Goal: Task Accomplishment & Management: Complete application form

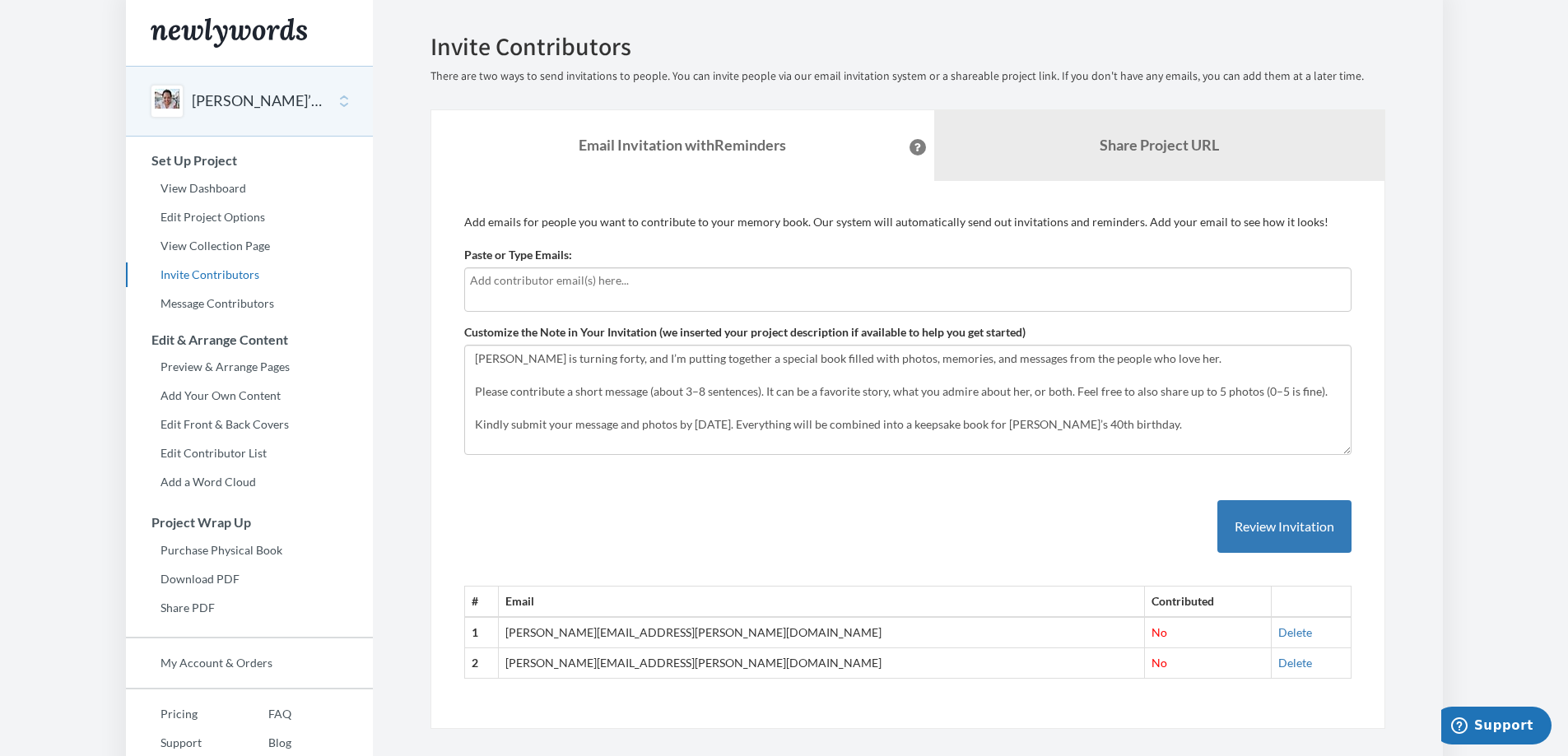
click at [603, 285] on input "text" at bounding box center [905, 280] width 871 height 18
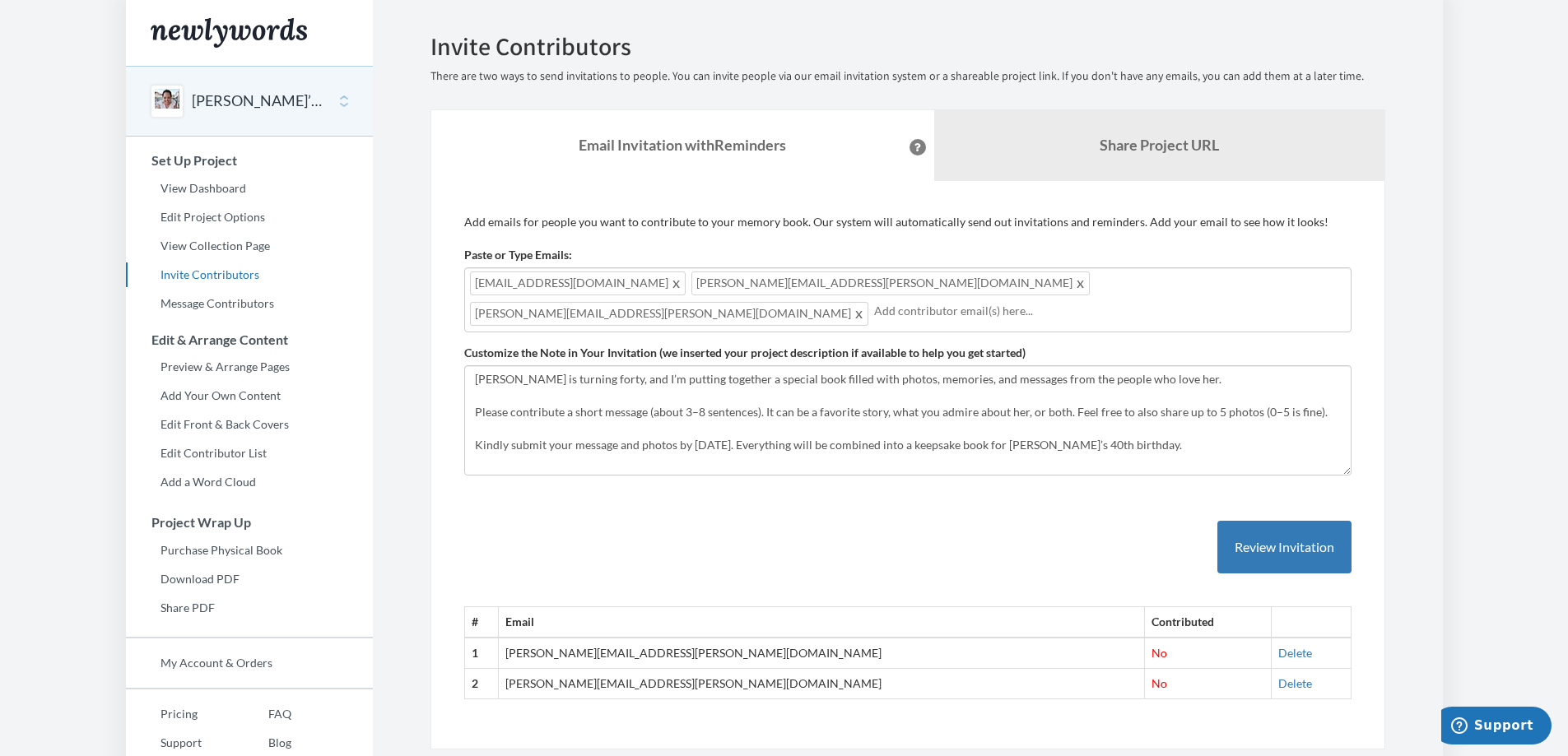
click at [742, 233] on div "Add emails for people you want to contribute to your memory book. Our system wi…" at bounding box center [907, 465] width 887 height 503
click at [1020, 301] on input "text" at bounding box center [1107, 310] width 468 height 18
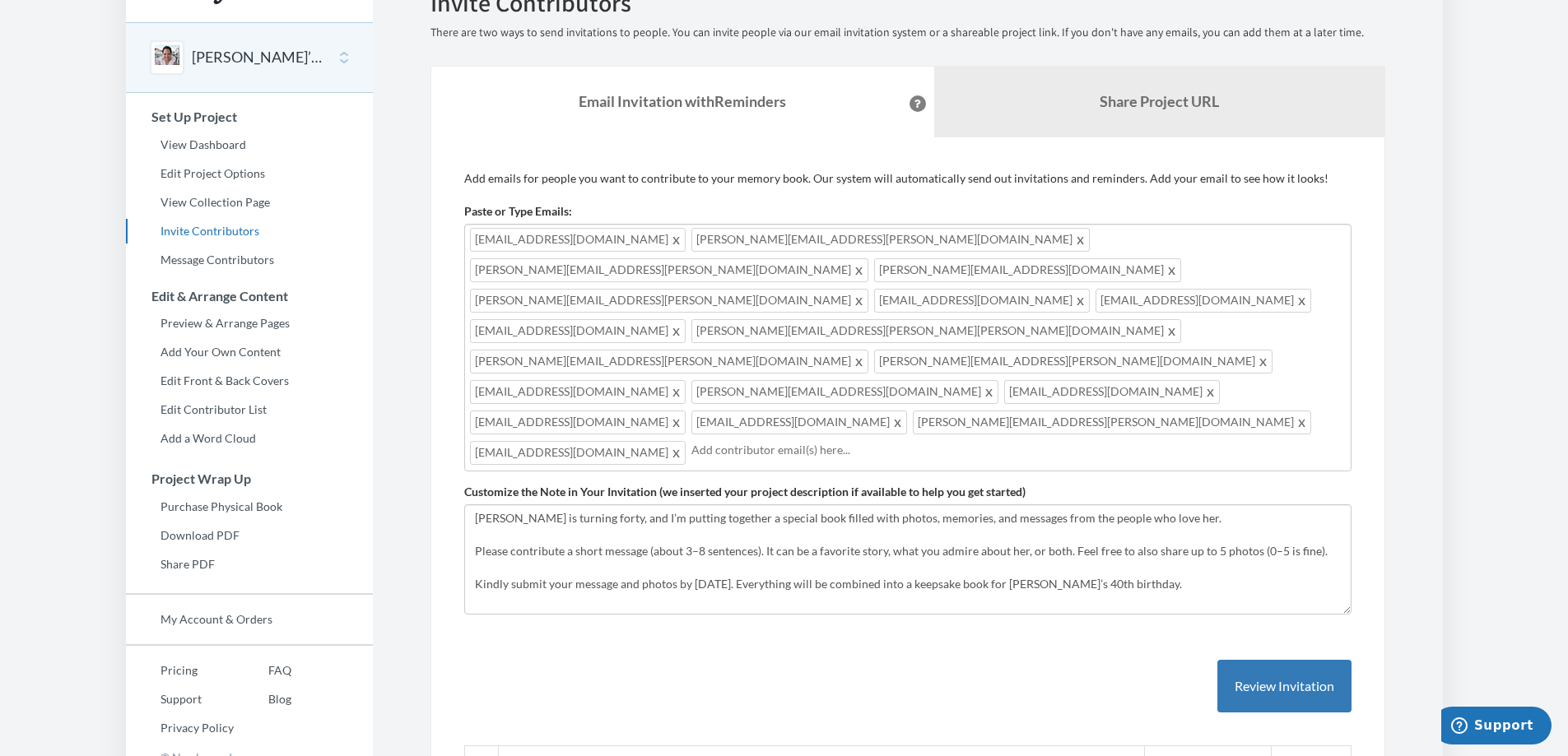
scroll to position [44, 0]
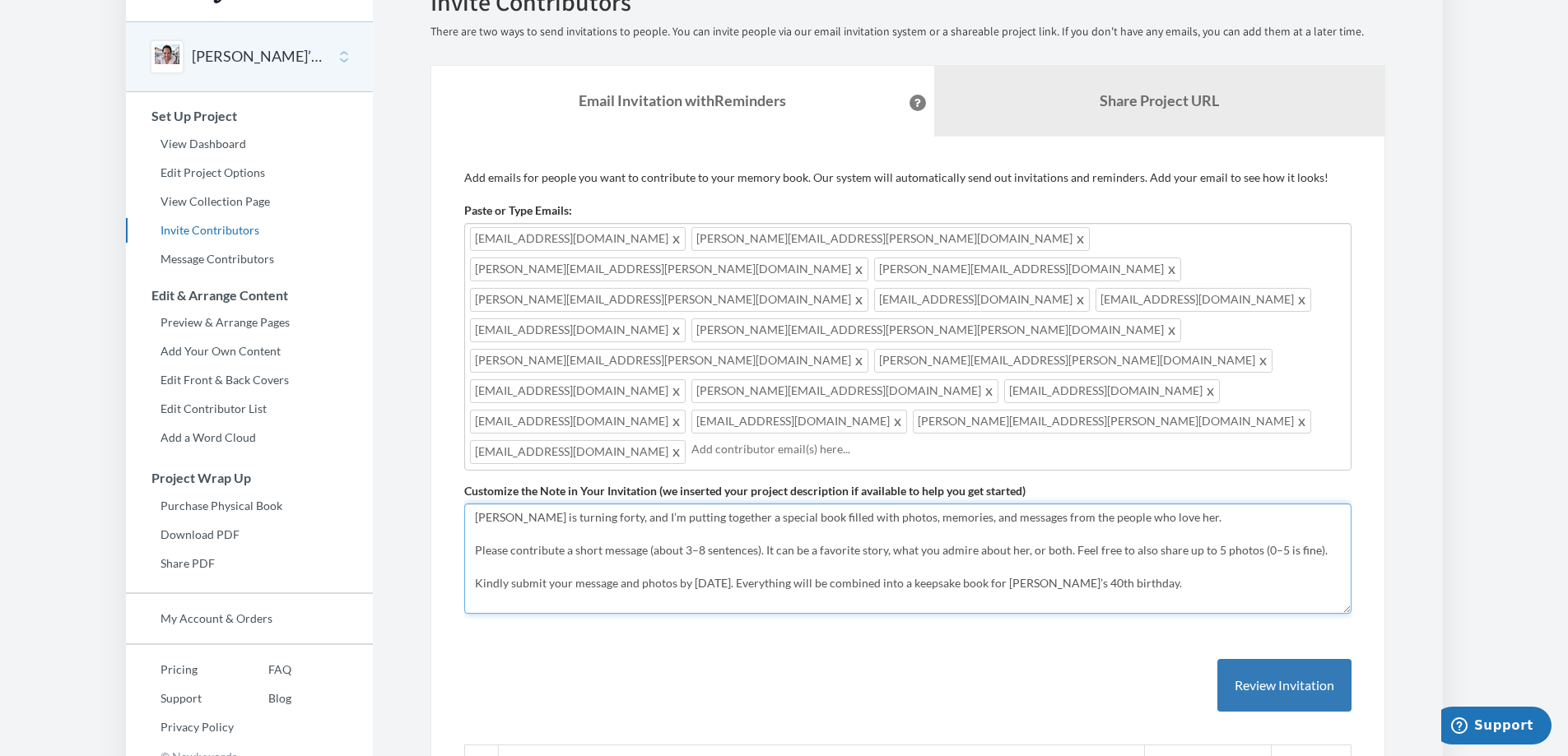
drag, startPoint x: 1319, startPoint y: 430, endPoint x: 460, endPoint y: 429, distance: 859.0
click at [460, 429] on div "Add emails for people you want to contribute to your memory book. Our system wi…" at bounding box center [908, 513] width 955 height 752
drag, startPoint x: 549, startPoint y: 428, endPoint x: 453, endPoint y: 412, distance: 97.3
click at [453, 412] on div "Add emails for people you want to contribute to your memory book. Our system wi…" at bounding box center [908, 513] width 955 height 752
click at [685, 504] on textarea "[PERSON_NAME] is turning forty, and I’m putting together a special book filled …" at bounding box center [907, 559] width 887 height 110
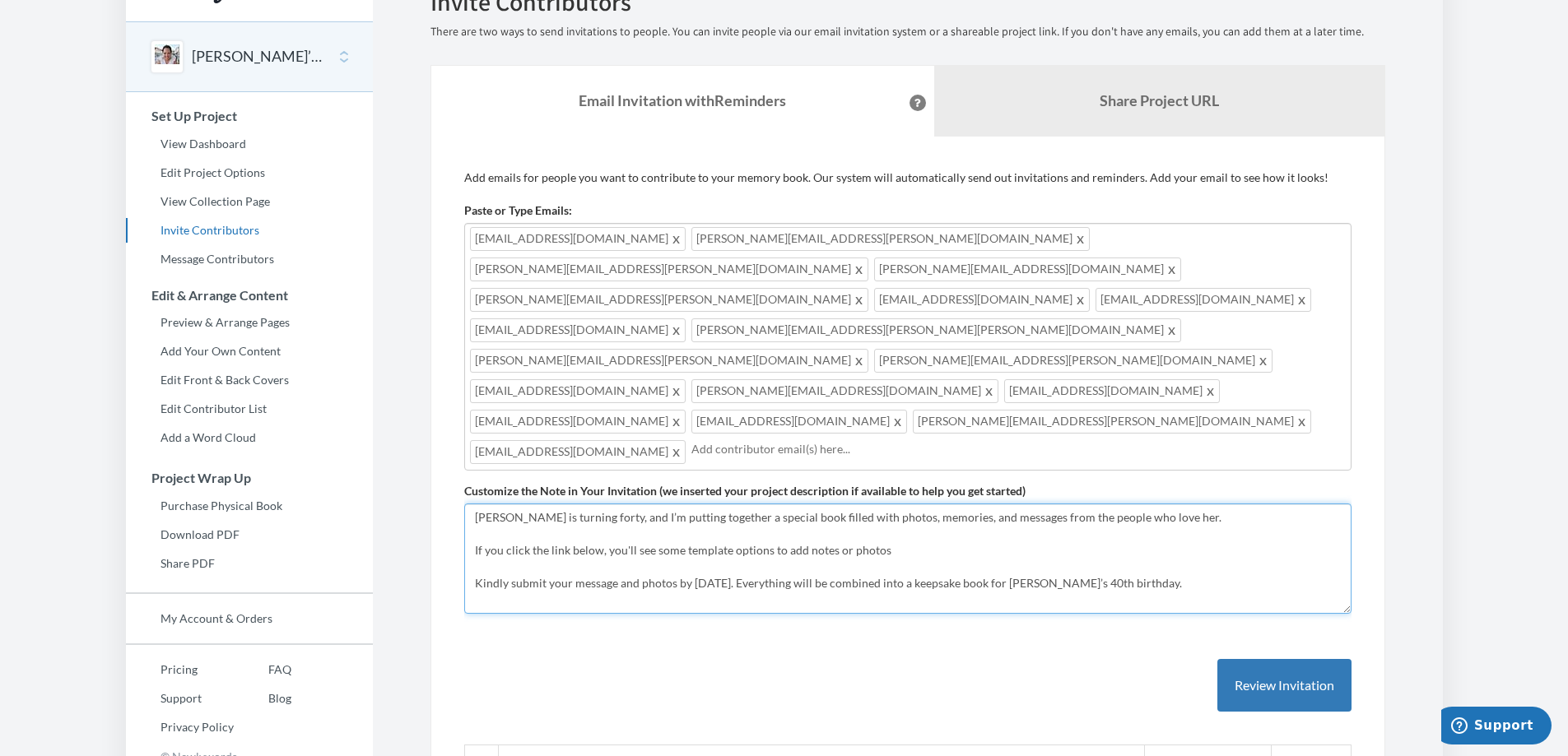
click at [891, 504] on textarea "[PERSON_NAME] is turning forty, and I’m putting together a special book filled …" at bounding box center [907, 559] width 887 height 110
drag, startPoint x: 1015, startPoint y: 423, endPoint x: 1208, endPoint y: 444, distance: 194.1
click at [1208, 504] on textarea "[PERSON_NAME] is turning forty, and I’m putting together a special book filled …" at bounding box center [907, 559] width 887 height 110
click at [1009, 504] on textarea "[PERSON_NAME] is turning forty, and I’m putting together a special book filled …" at bounding box center [907, 559] width 887 height 110
click at [771, 504] on textarea "[PERSON_NAME] is turning forty, and I’m putting together a special book filled …" at bounding box center [907, 559] width 887 height 110
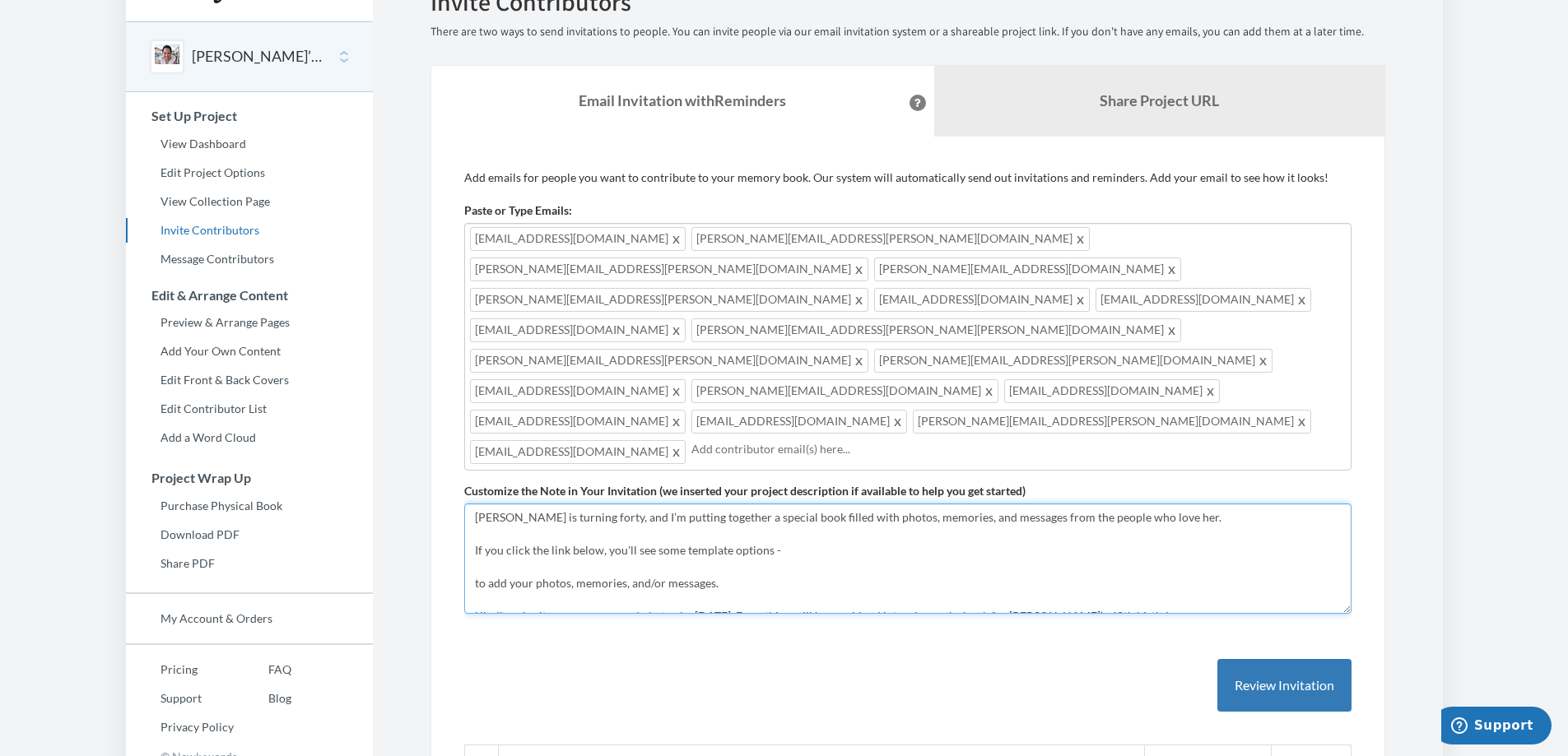
click at [771, 504] on textarea "[PERSON_NAME] is turning forty, and I’m putting together a special book filled …" at bounding box center [907, 559] width 887 height 110
click at [823, 504] on textarea "[PERSON_NAME] is turning forty, and I’m putting together a special book filled …" at bounding box center [907, 559] width 887 height 110
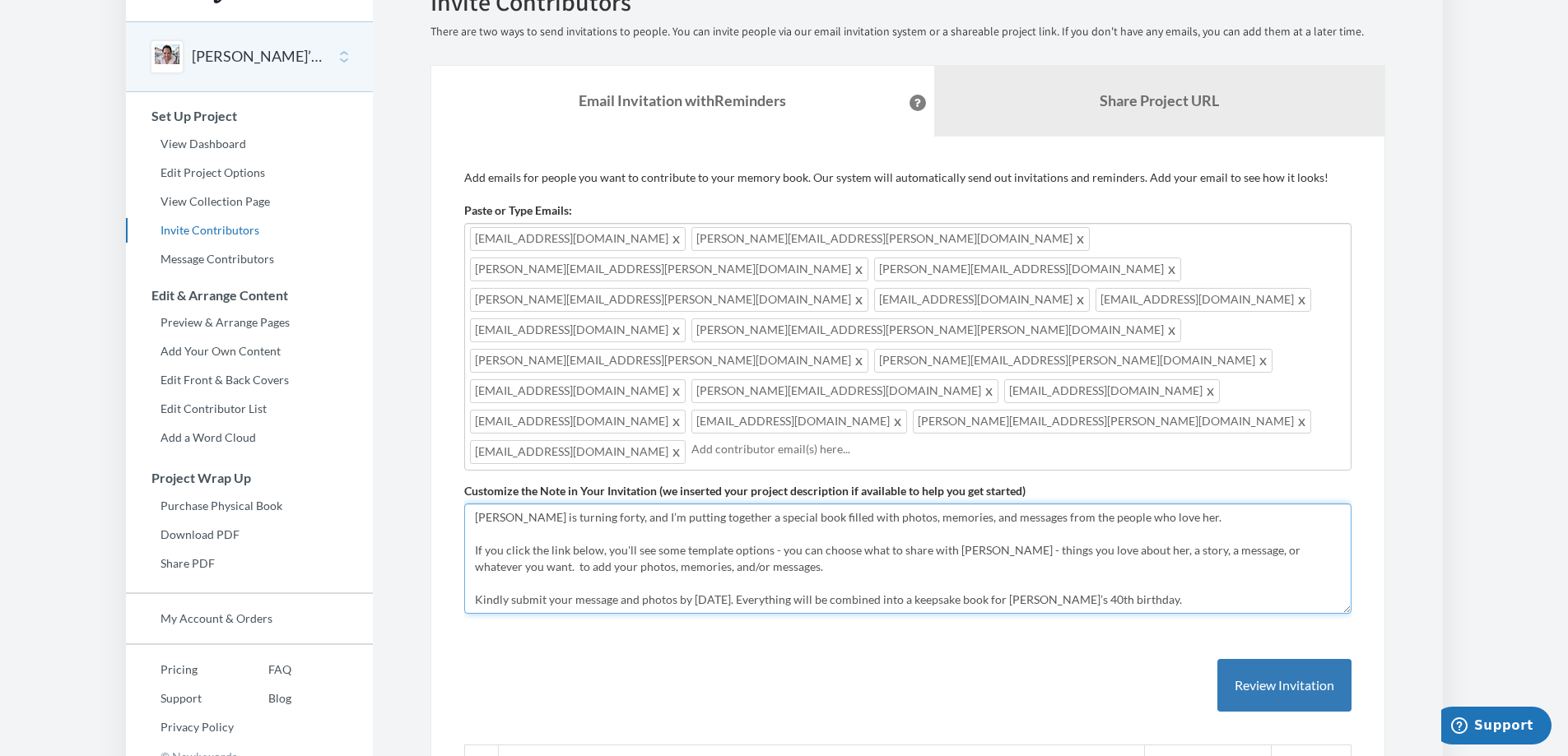
drag, startPoint x: 771, startPoint y: 424, endPoint x: 1004, endPoint y: 425, distance: 233.0
click at [1004, 504] on textarea "[PERSON_NAME] is turning forty, and I’m putting together a special book filled …" at bounding box center [907, 559] width 887 height 110
drag, startPoint x: 646, startPoint y: 444, endPoint x: 959, endPoint y: 460, distance: 313.4
click at [959, 504] on textarea "[PERSON_NAME] is turning forty, and I’m putting together a special book filled …" at bounding box center [907, 559] width 887 height 110
drag, startPoint x: 1218, startPoint y: 475, endPoint x: 443, endPoint y: 377, distance: 781.2
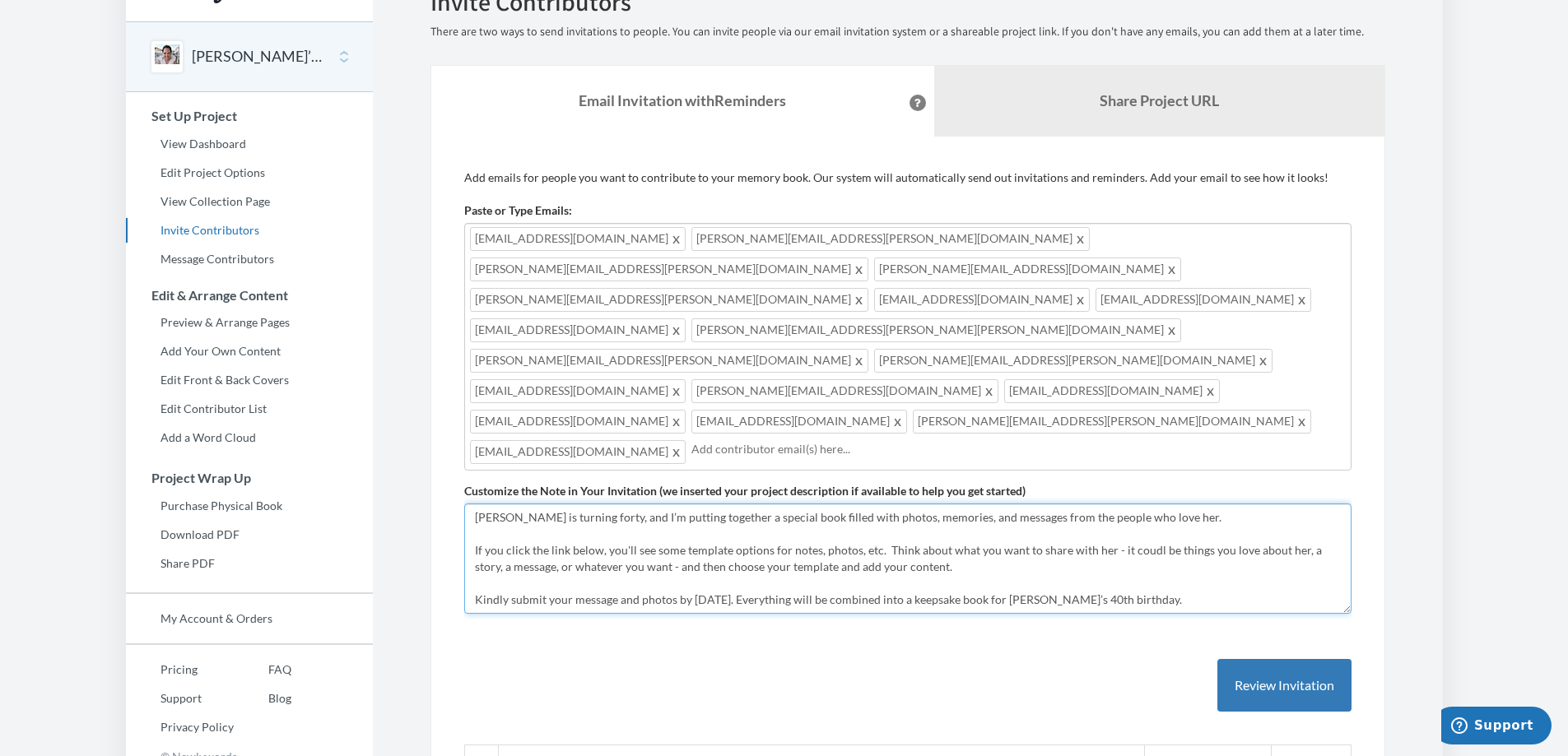
click at [443, 377] on div "Add emails for people you want to contribute to your memory book. Our system wi…" at bounding box center [908, 513] width 955 height 752
type textarea "[PERSON_NAME] is turning forty, and I’m putting together a special book filled …"
click at [1044, 504] on textarea "[PERSON_NAME] is turning forty, and I’m putting together a special book filled …" at bounding box center [907, 559] width 887 height 110
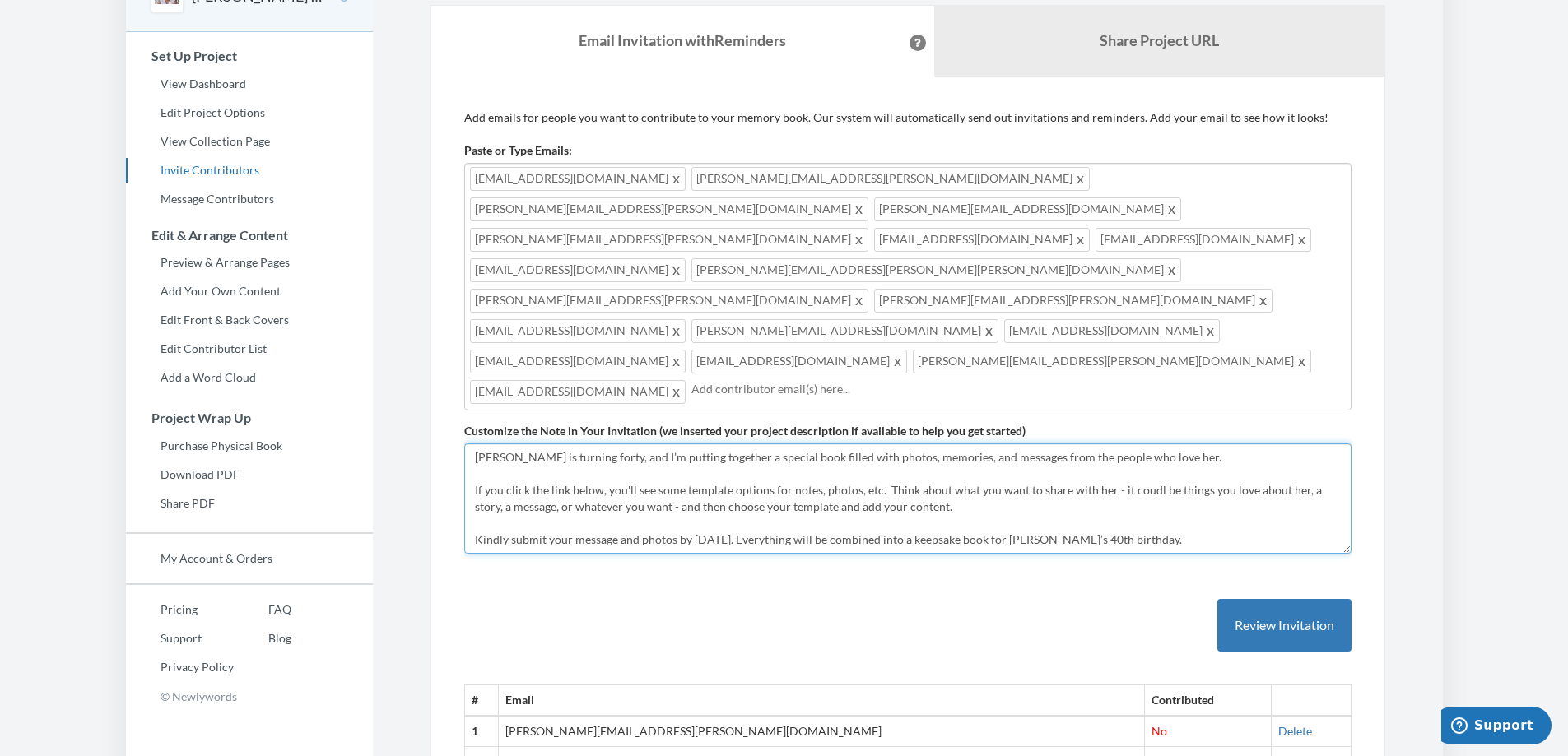
drag, startPoint x: 1217, startPoint y: 417, endPoint x: 465, endPoint y: 312, distance: 759.3
click at [465, 422] on div "Customize the Note in Your Invitation (we inserted your project description if …" at bounding box center [907, 487] width 887 height 131
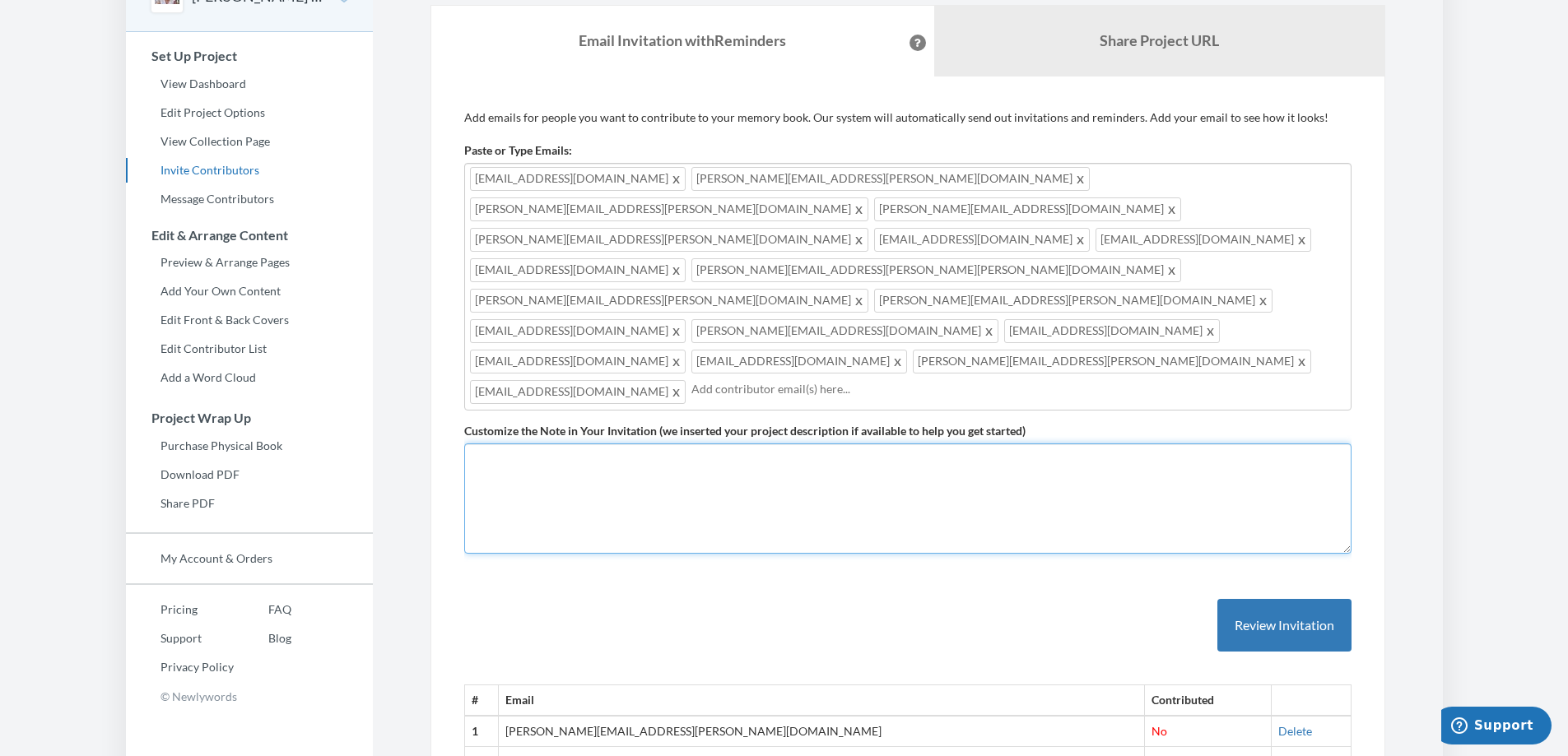
paste textarea "[PERSON_NAME] is turning forty! I’m creating a special book filled with photos,…"
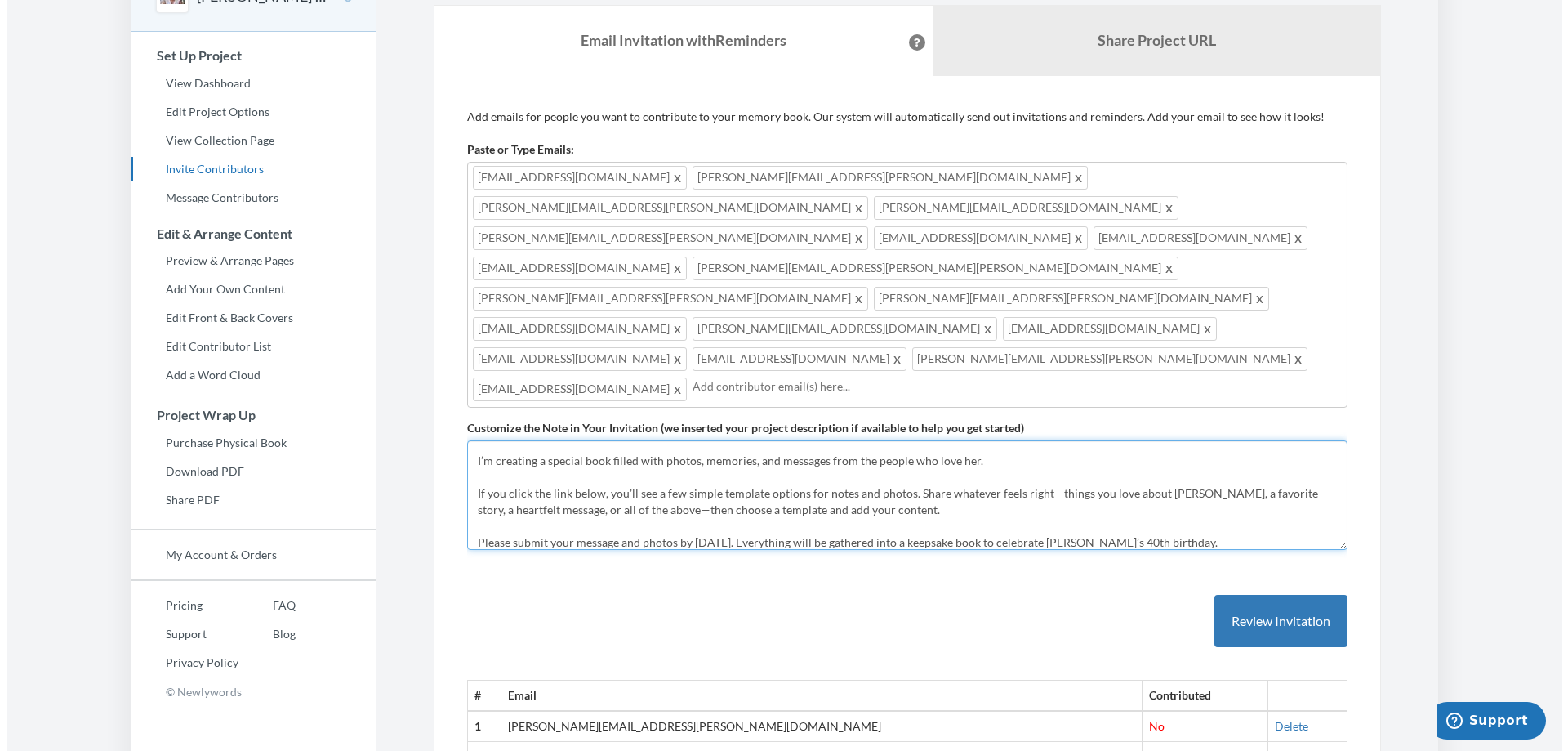
scroll to position [0, 0]
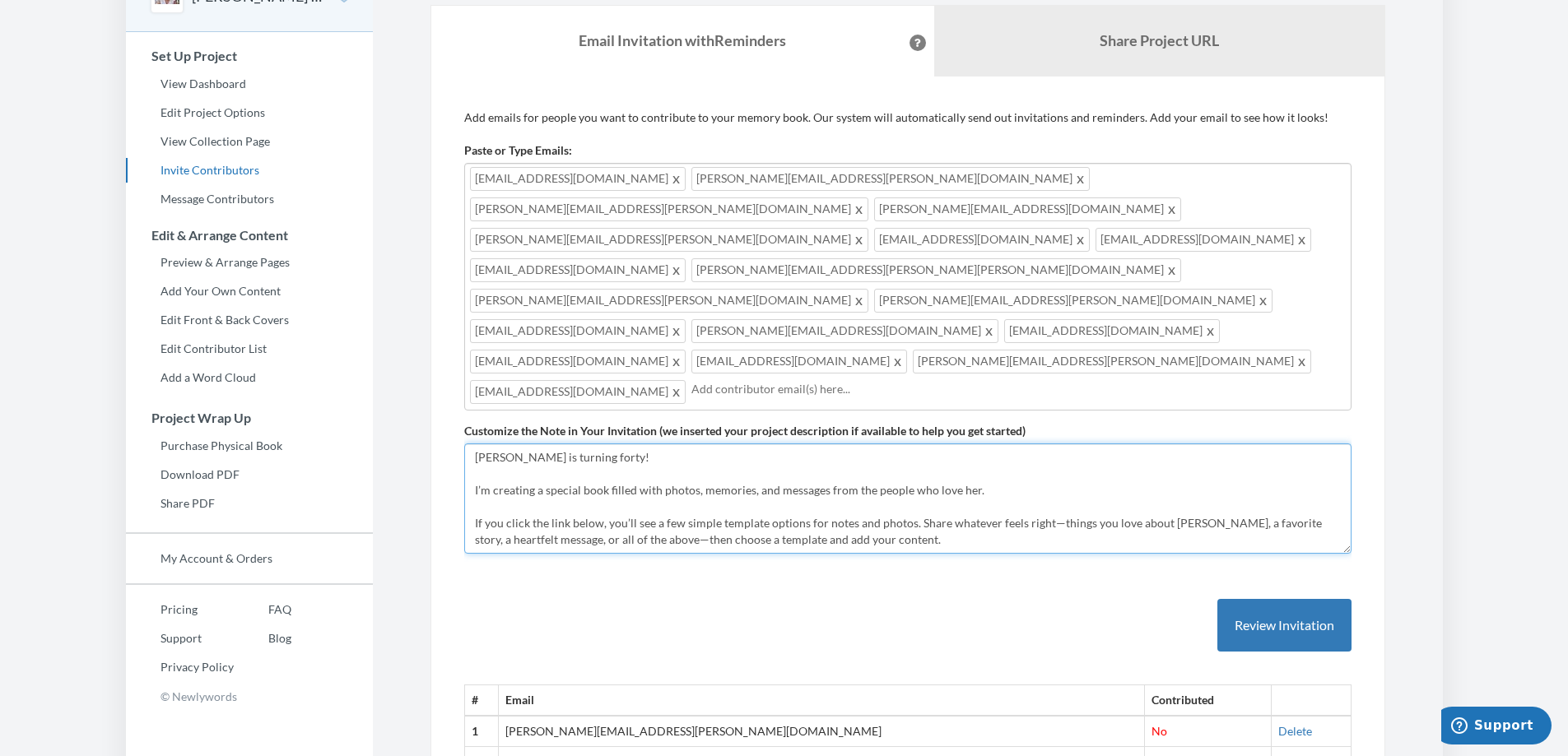
click at [729, 443] on textarea "[PERSON_NAME] is turning forty, and I’m putting together a special book filled …" at bounding box center [907, 498] width 887 height 110
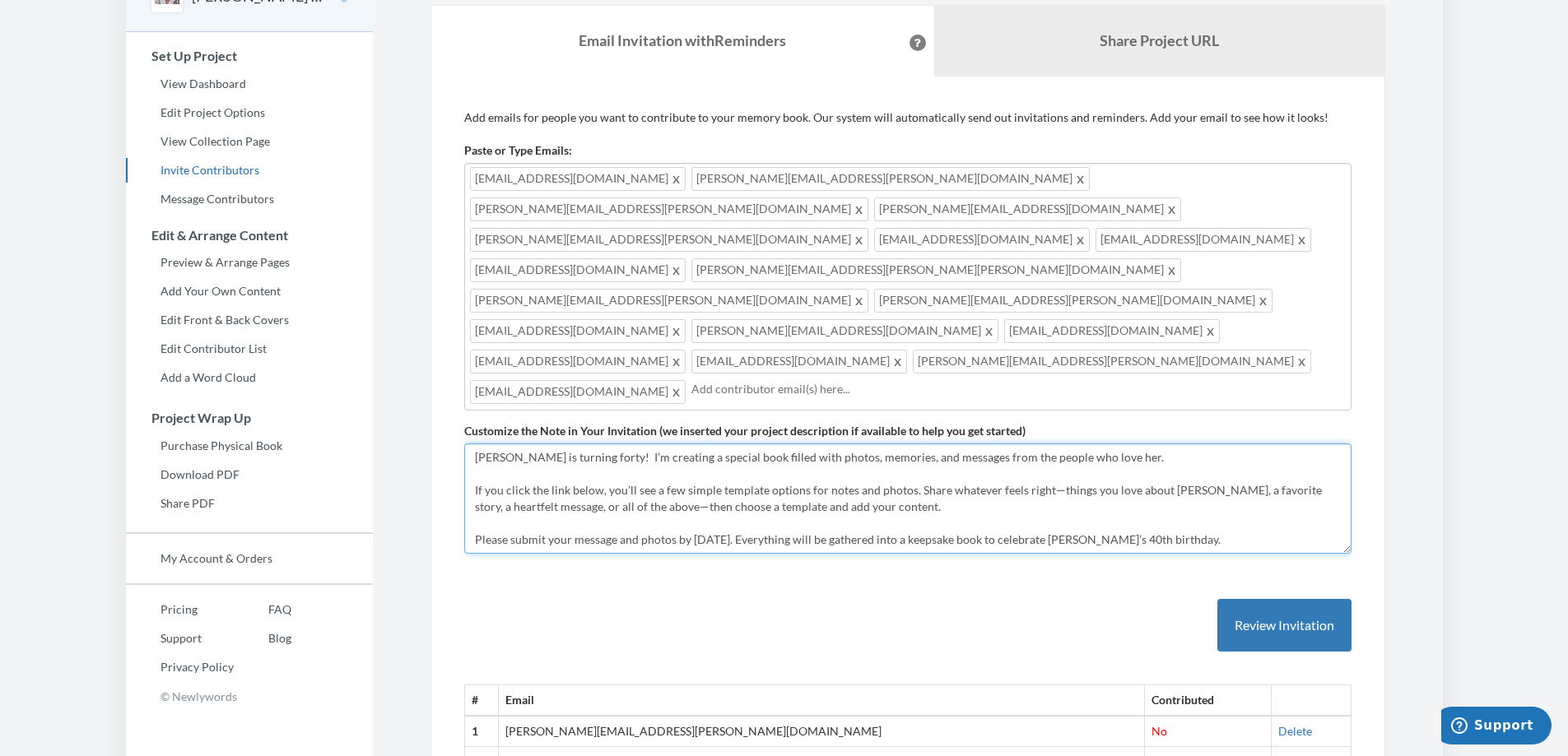
click at [854, 443] on textarea "[PERSON_NAME] is turning forty, and I’m putting together a special book filled …" at bounding box center [907, 498] width 887 height 110
click at [980, 443] on textarea "[PERSON_NAME] is turning forty, and I’m putting together a special book filled …" at bounding box center [907, 498] width 887 height 110
click at [1053, 443] on textarea "[PERSON_NAME] is turning forty, and I’m putting together a special book filled …" at bounding box center [907, 498] width 887 height 110
click at [620, 443] on textarea "[PERSON_NAME] is turning forty, and I’m putting together a special book filled …" at bounding box center [907, 498] width 887 height 110
drag, startPoint x: 915, startPoint y: 366, endPoint x: 1034, endPoint y: 375, distance: 119.3
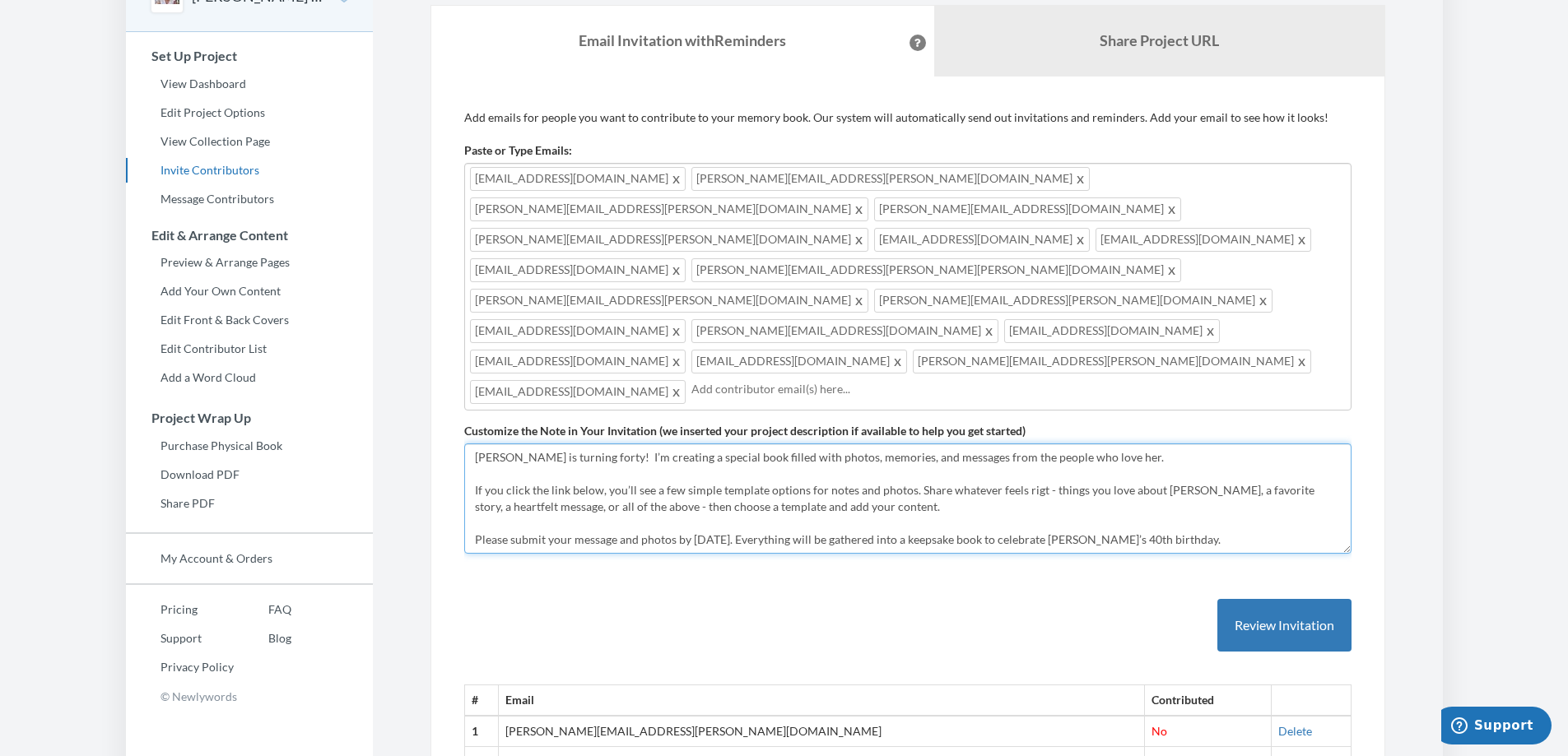
click at [1034, 443] on textarea "[PERSON_NAME] is turning forty, and I’m putting together a special book filled …" at bounding box center [907, 498] width 887 height 110
click at [922, 443] on textarea "[PERSON_NAME] is turning forty, and I’m putting together a special book filled …" at bounding box center [907, 498] width 887 height 110
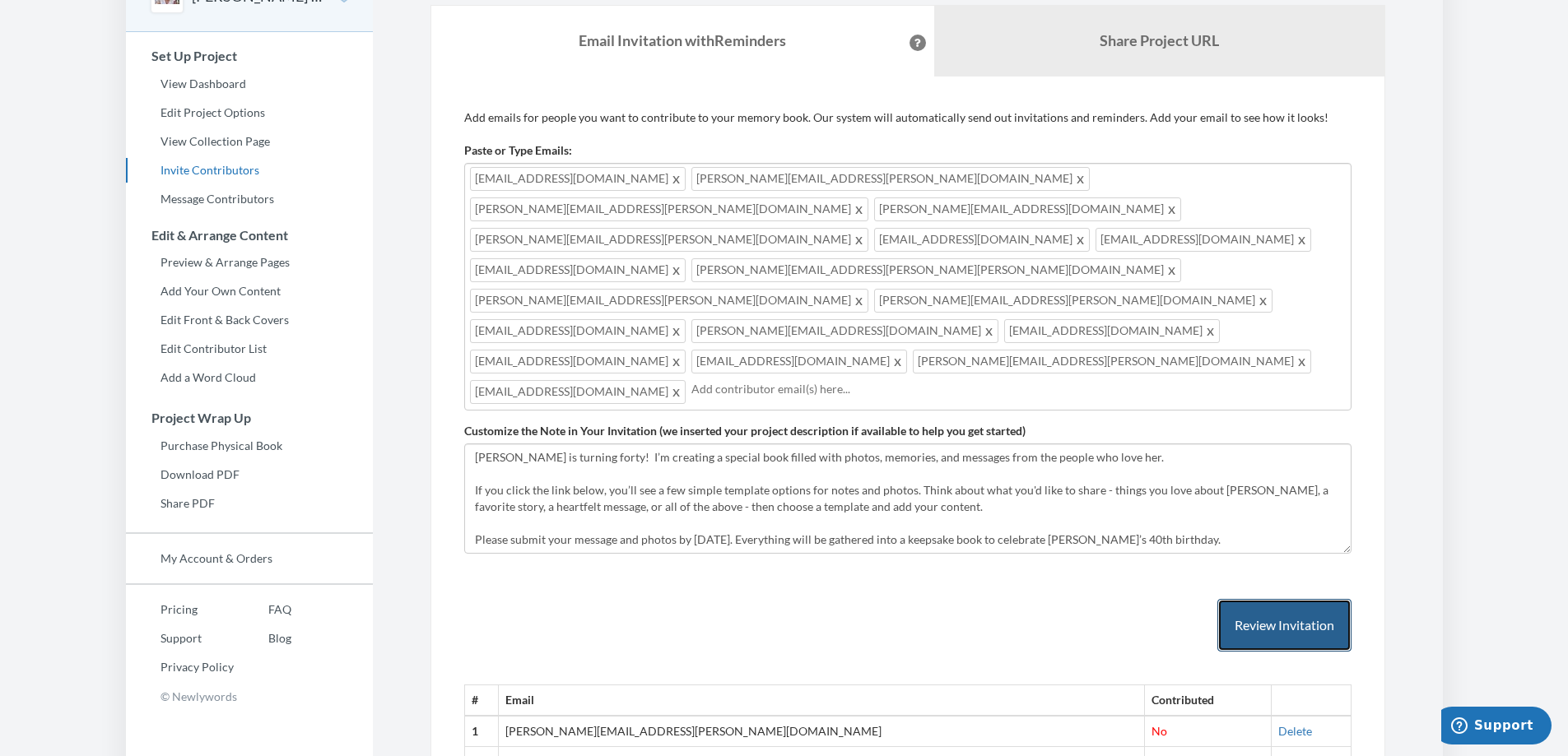
click at [1283, 599] on button "Review Invitation" at bounding box center [1284, 625] width 135 height 53
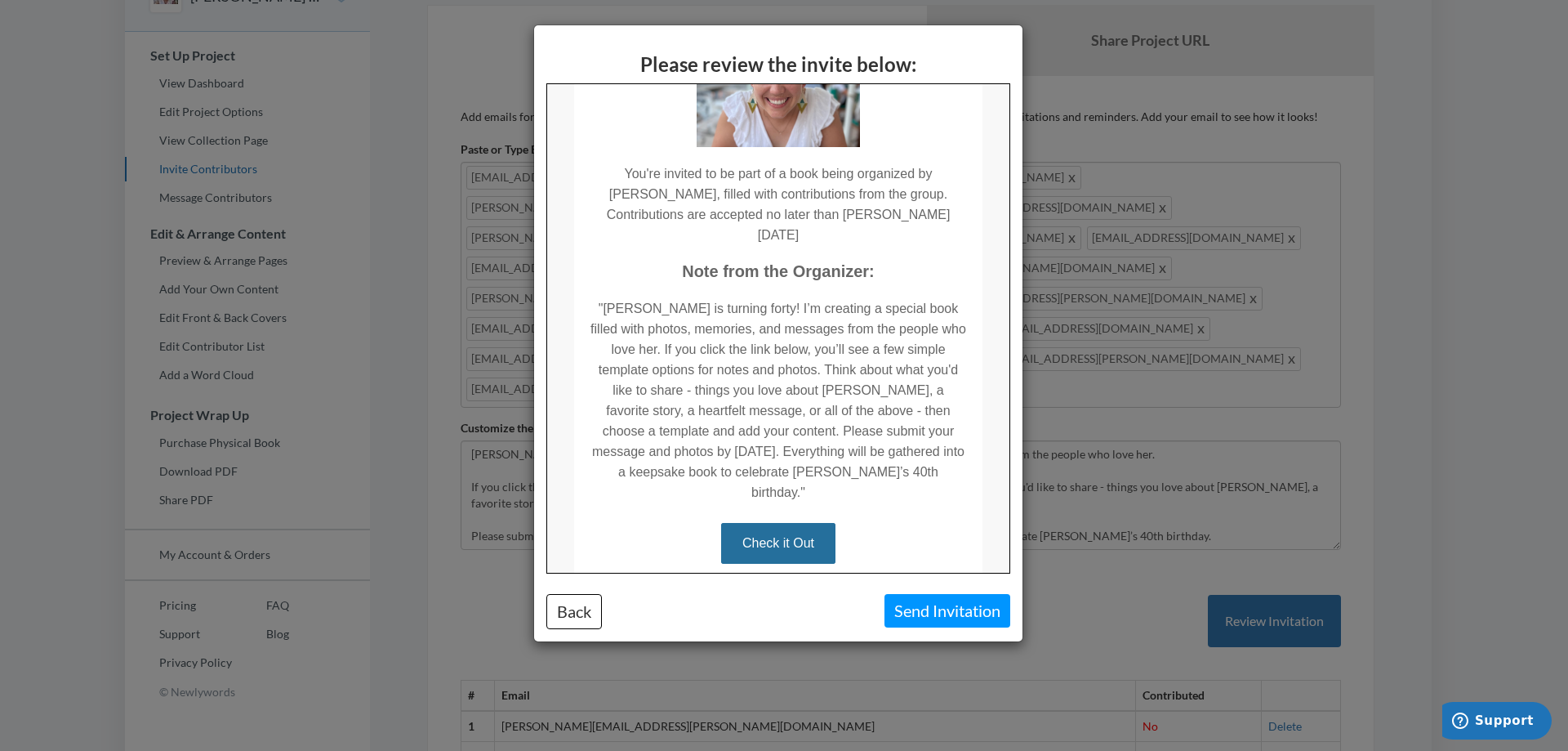
scroll to position [265, 0]
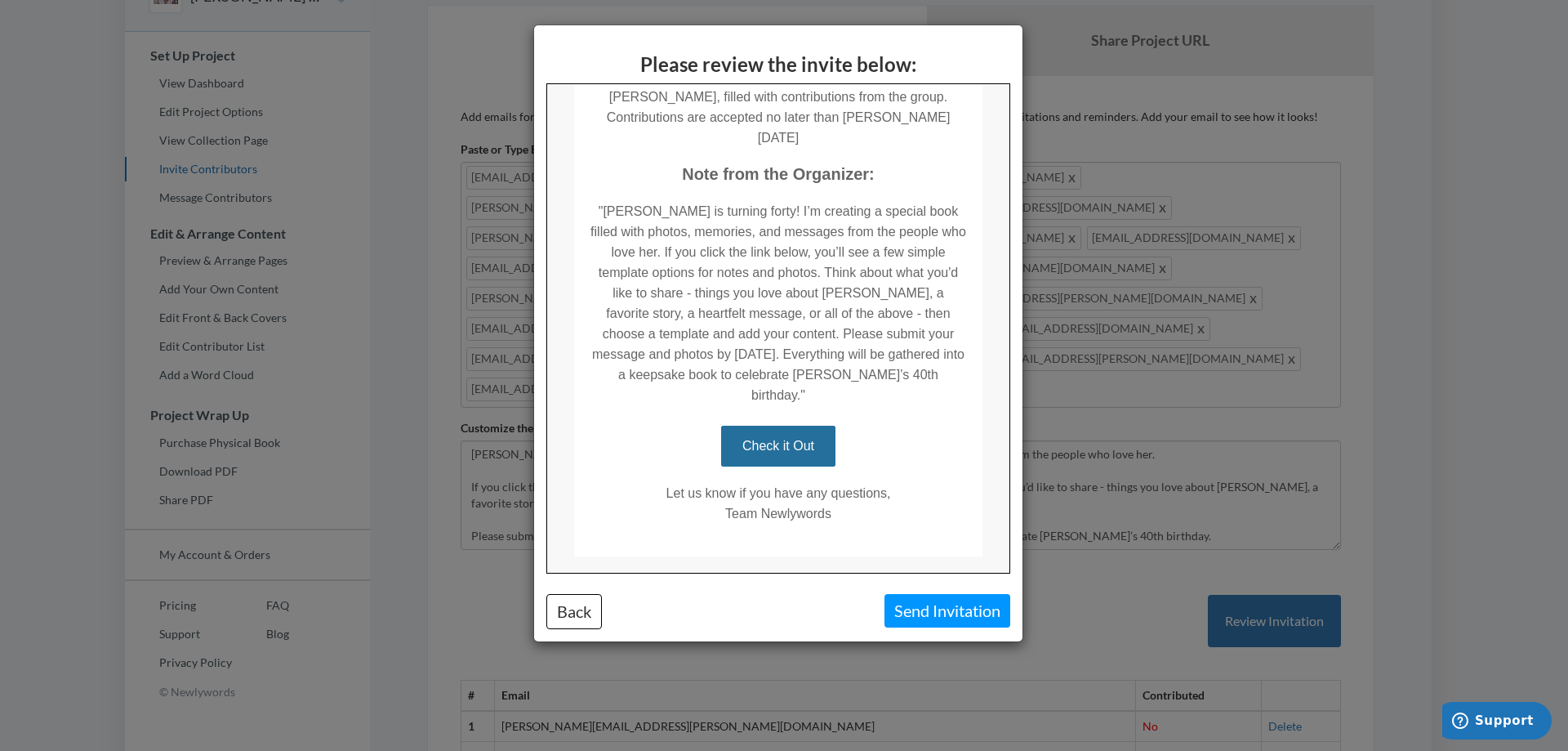
click at [1114, 313] on div "Please review the invite below: Back Send Invitation" at bounding box center [784, 376] width 1568 height 751
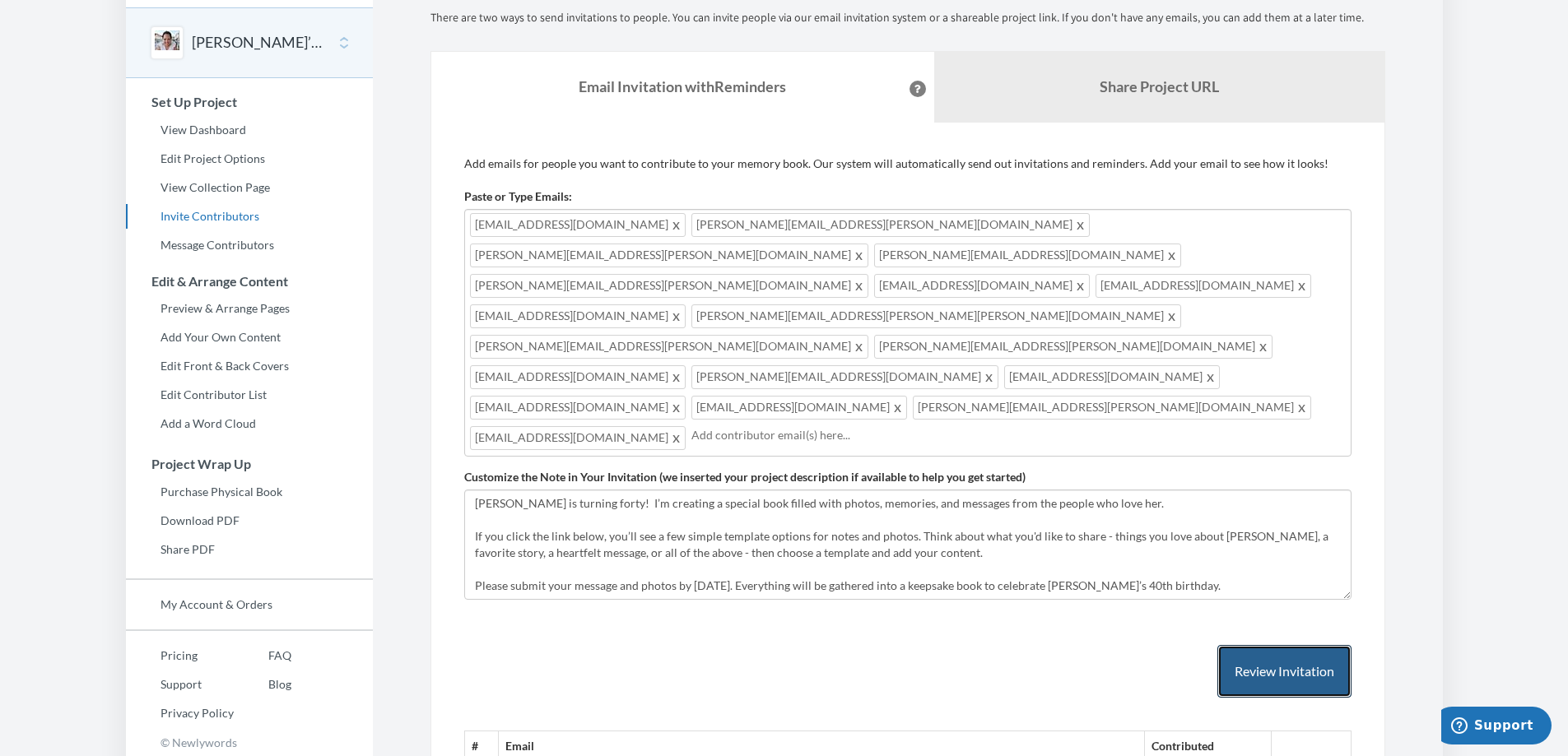
scroll to position [58, 0]
click at [762, 427] on input "text" at bounding box center [1017, 436] width 650 height 18
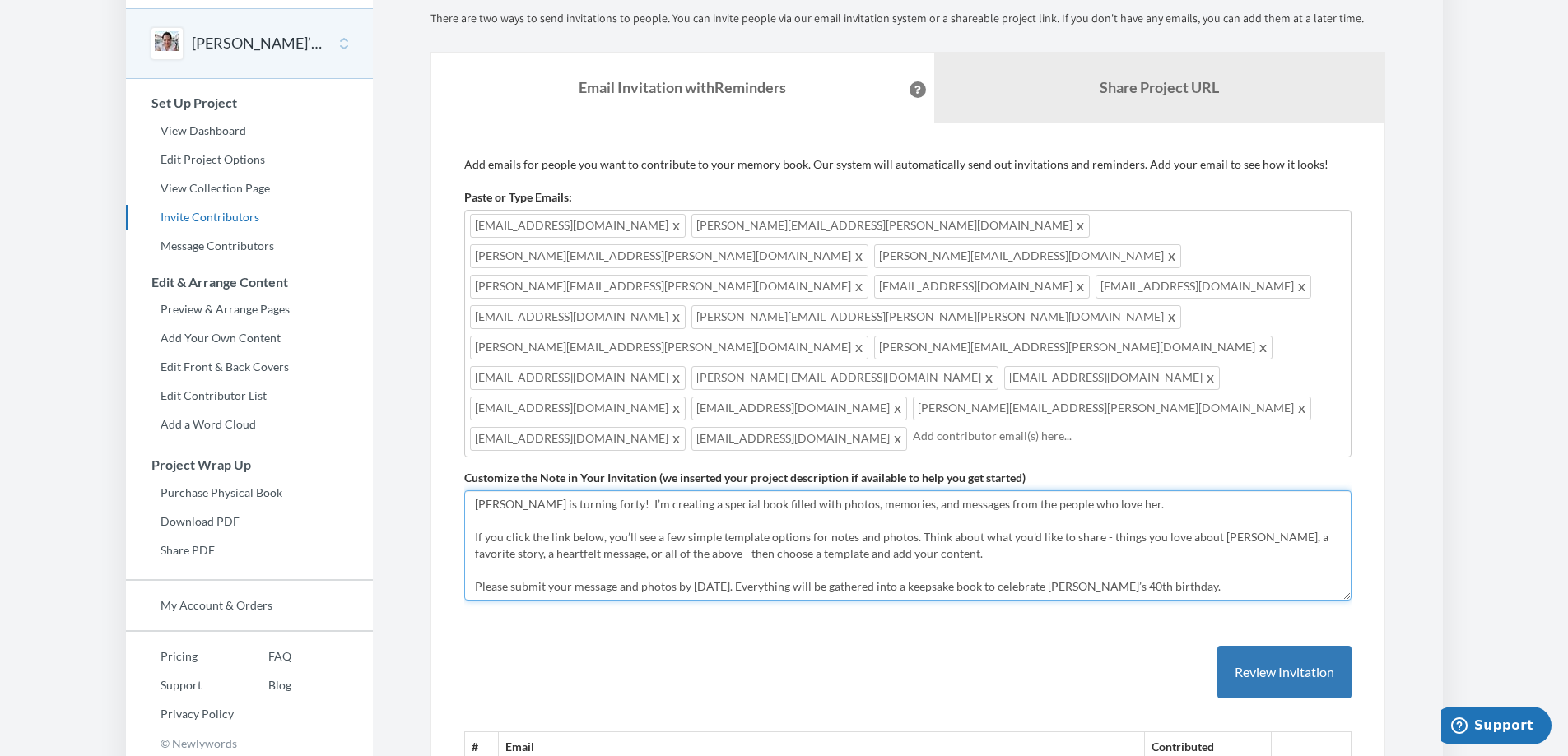
click at [865, 490] on textarea "[PERSON_NAME] is turning forty, and I’m putting together a special book filled …" at bounding box center [907, 545] width 887 height 110
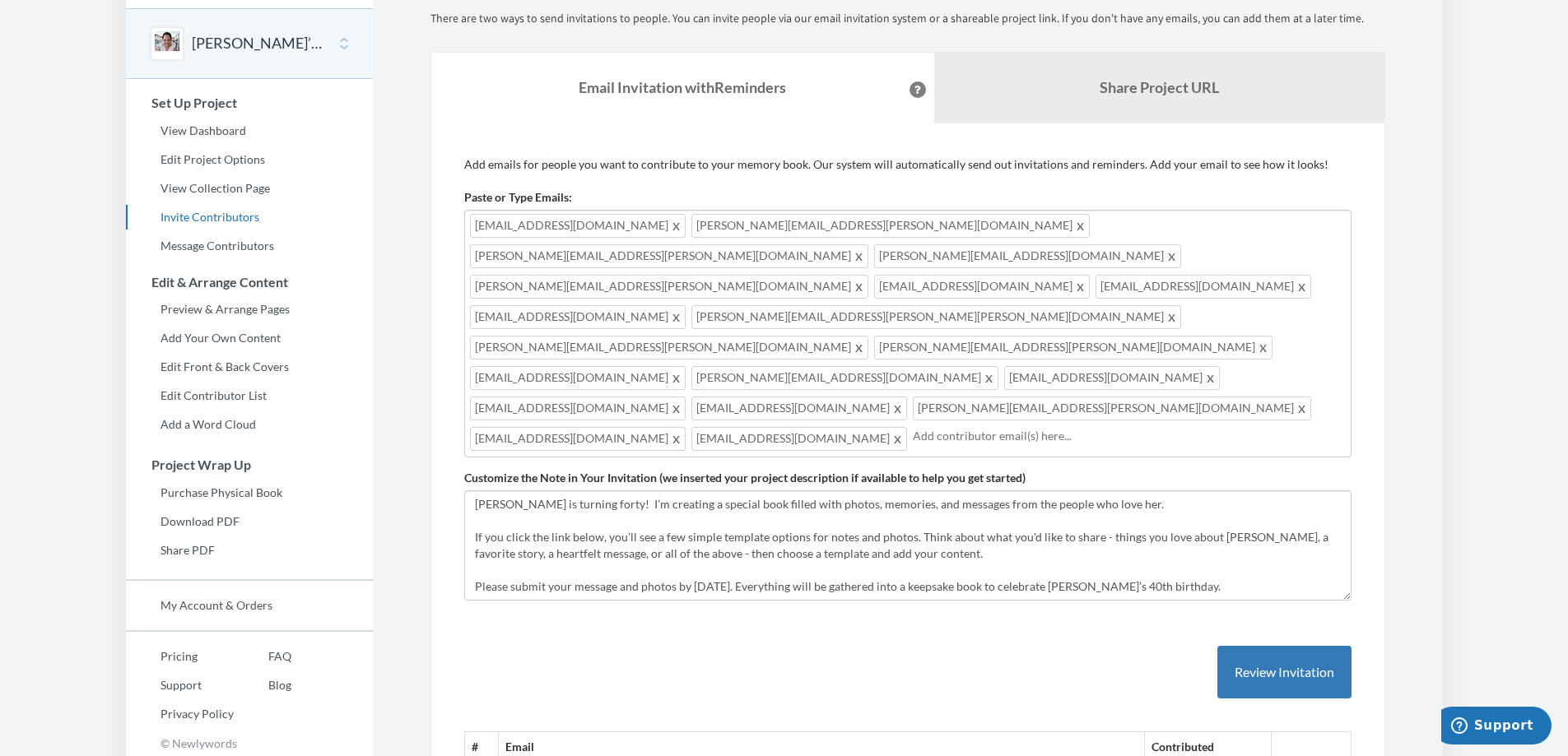
click at [1041, 427] on input "text" at bounding box center [1127, 436] width 428 height 18
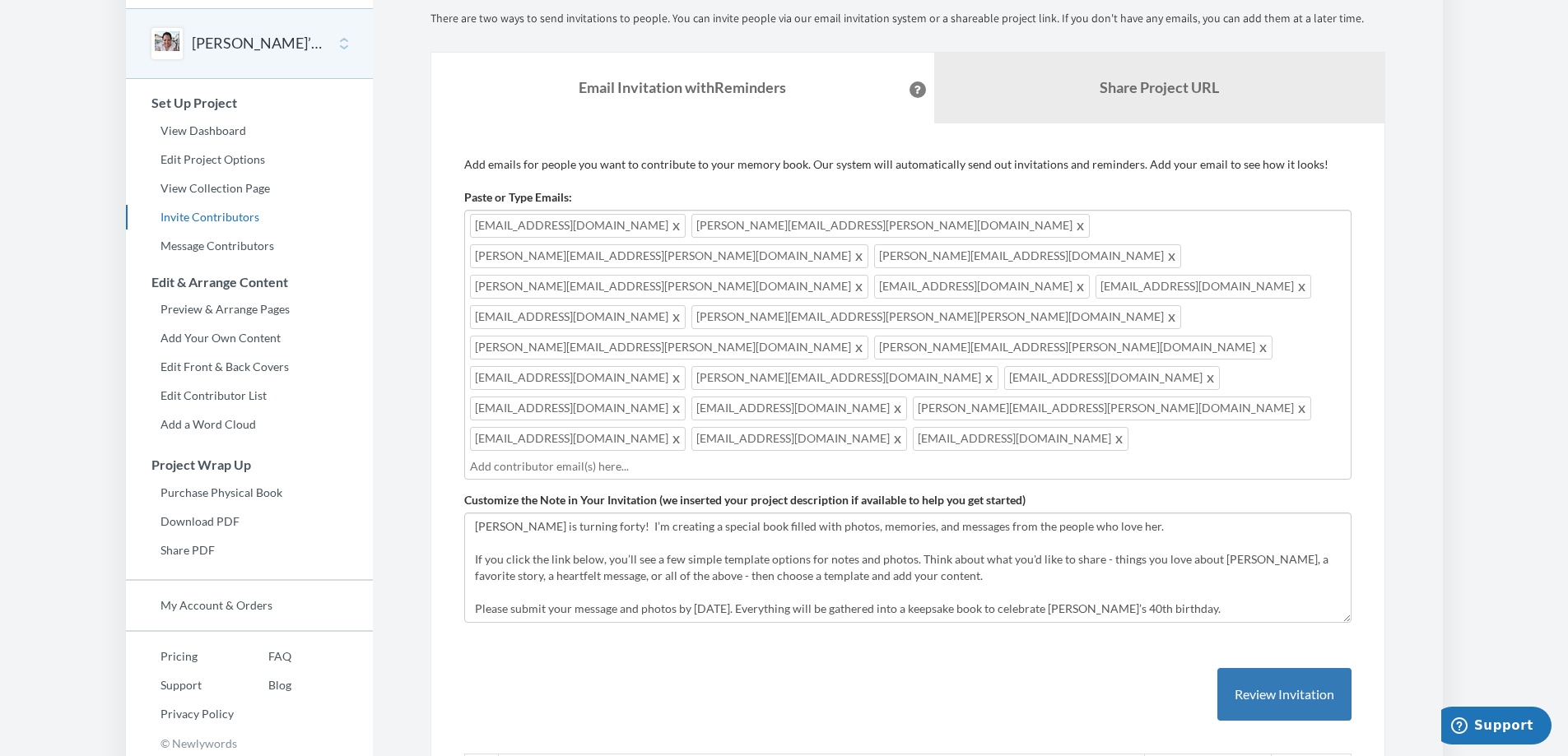
click at [1049, 323] on div "[EMAIL_ADDRESS][DOMAIN_NAME] [PERSON_NAME][DOMAIN_NAME][EMAIL_ADDRESS][PERSON_N…" at bounding box center [907, 345] width 887 height 270
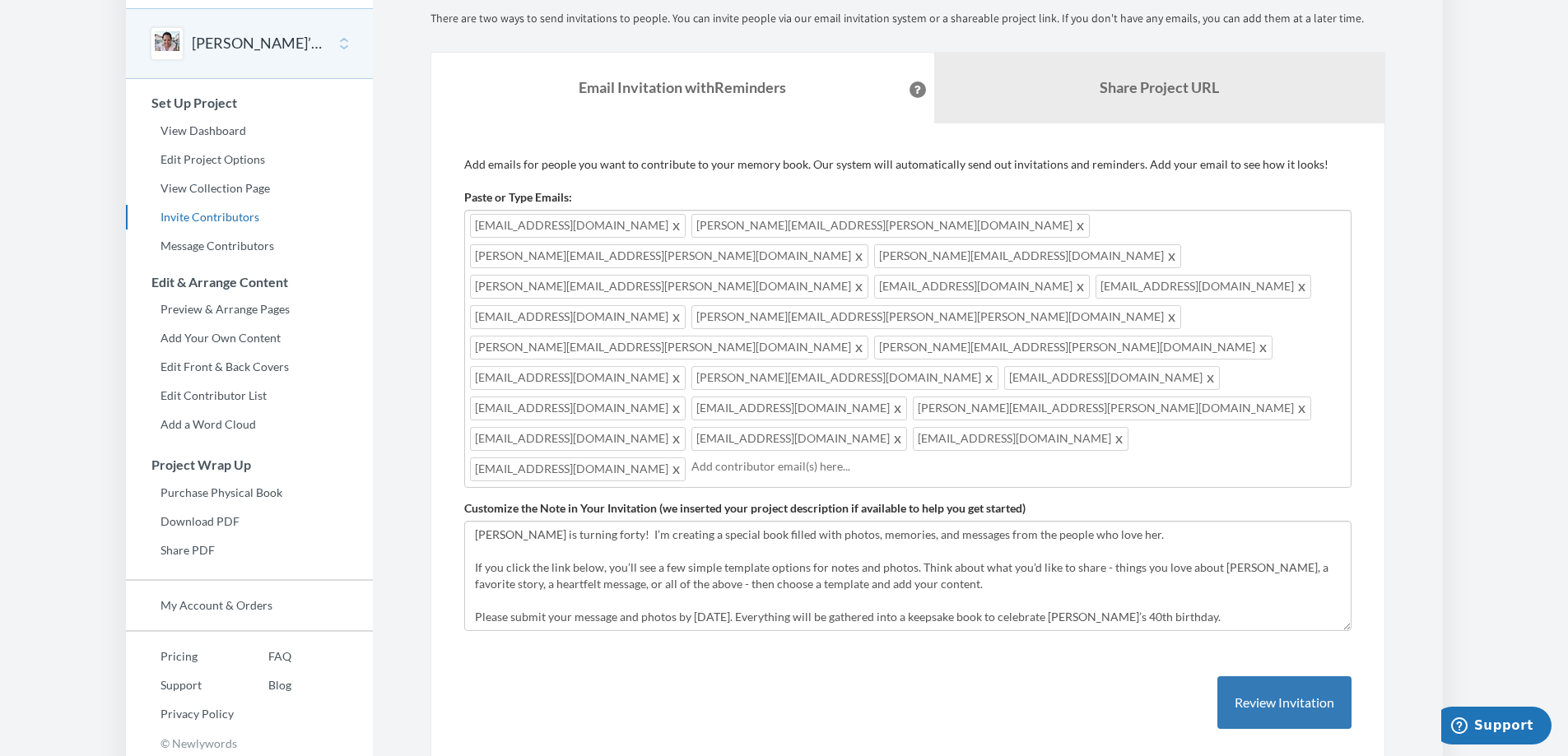
click at [1194, 324] on div "[EMAIL_ADDRESS][DOMAIN_NAME] [PERSON_NAME][DOMAIN_NAME][EMAIL_ADDRESS][PERSON_N…" at bounding box center [907, 349] width 887 height 278
click at [1316, 326] on div "[EMAIL_ADDRESS][DOMAIN_NAME] [PERSON_NAME][DOMAIN_NAME][EMAIL_ADDRESS][PERSON_N…" at bounding box center [907, 349] width 887 height 278
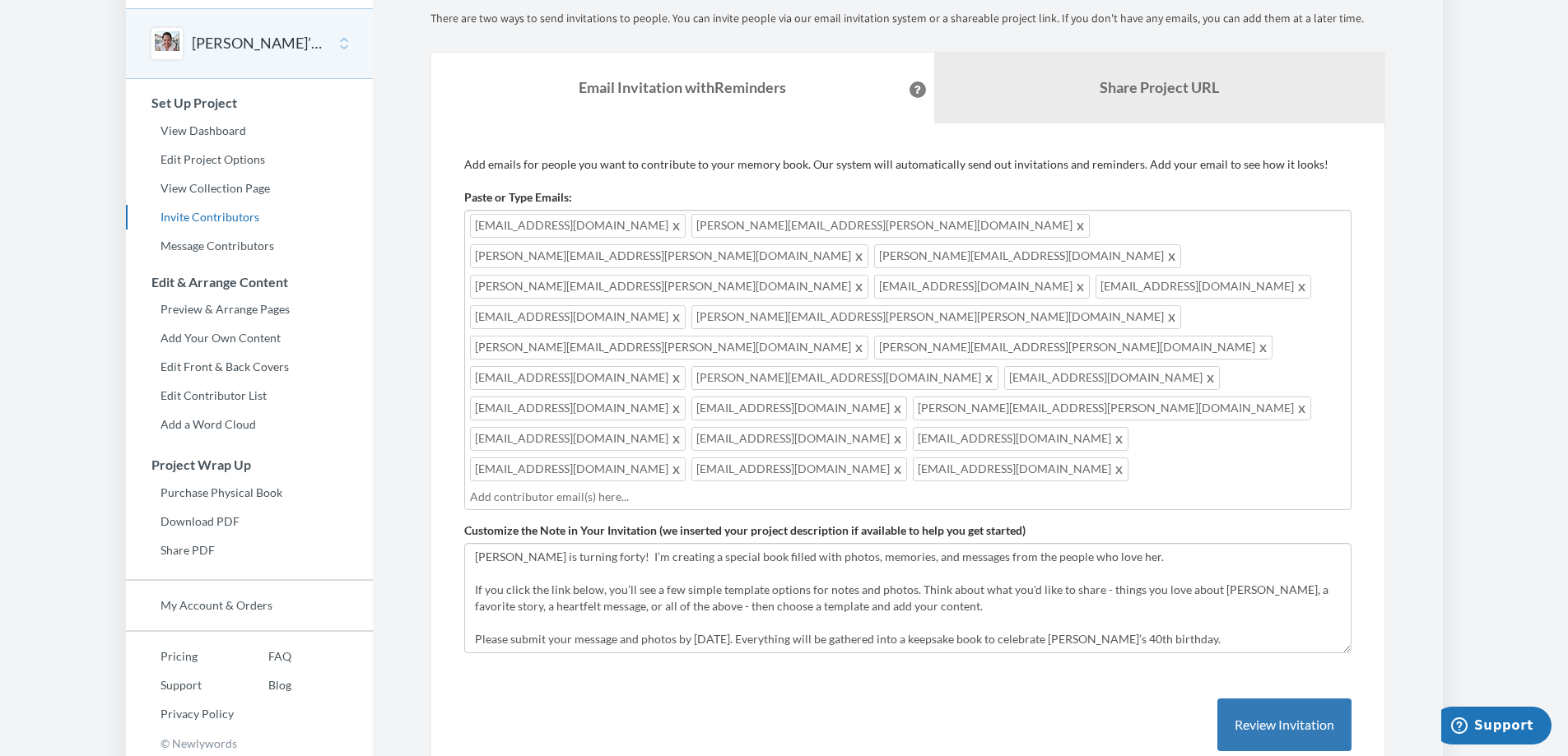
click at [641, 488] on input "text" at bounding box center [905, 497] width 871 height 18
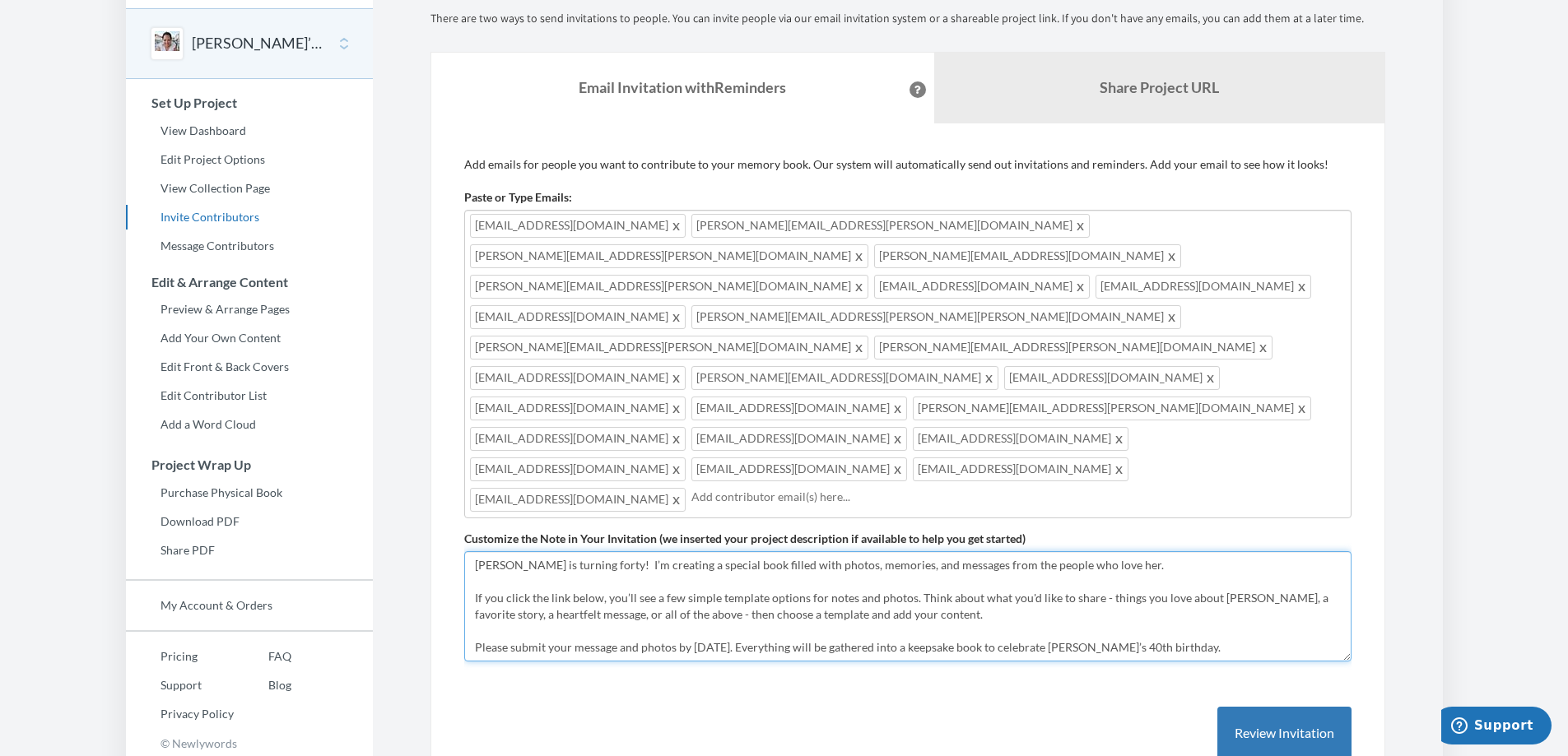
drag, startPoint x: 1243, startPoint y: 451, endPoint x: 774, endPoint y: 365, distance: 476.8
click at [774, 365] on form "Paste or Type Emails: [EMAIL_ADDRESS][DOMAIN_NAME],[PERSON_NAME][DOMAIN_NAME][E…" at bounding box center [907, 425] width 887 height 472
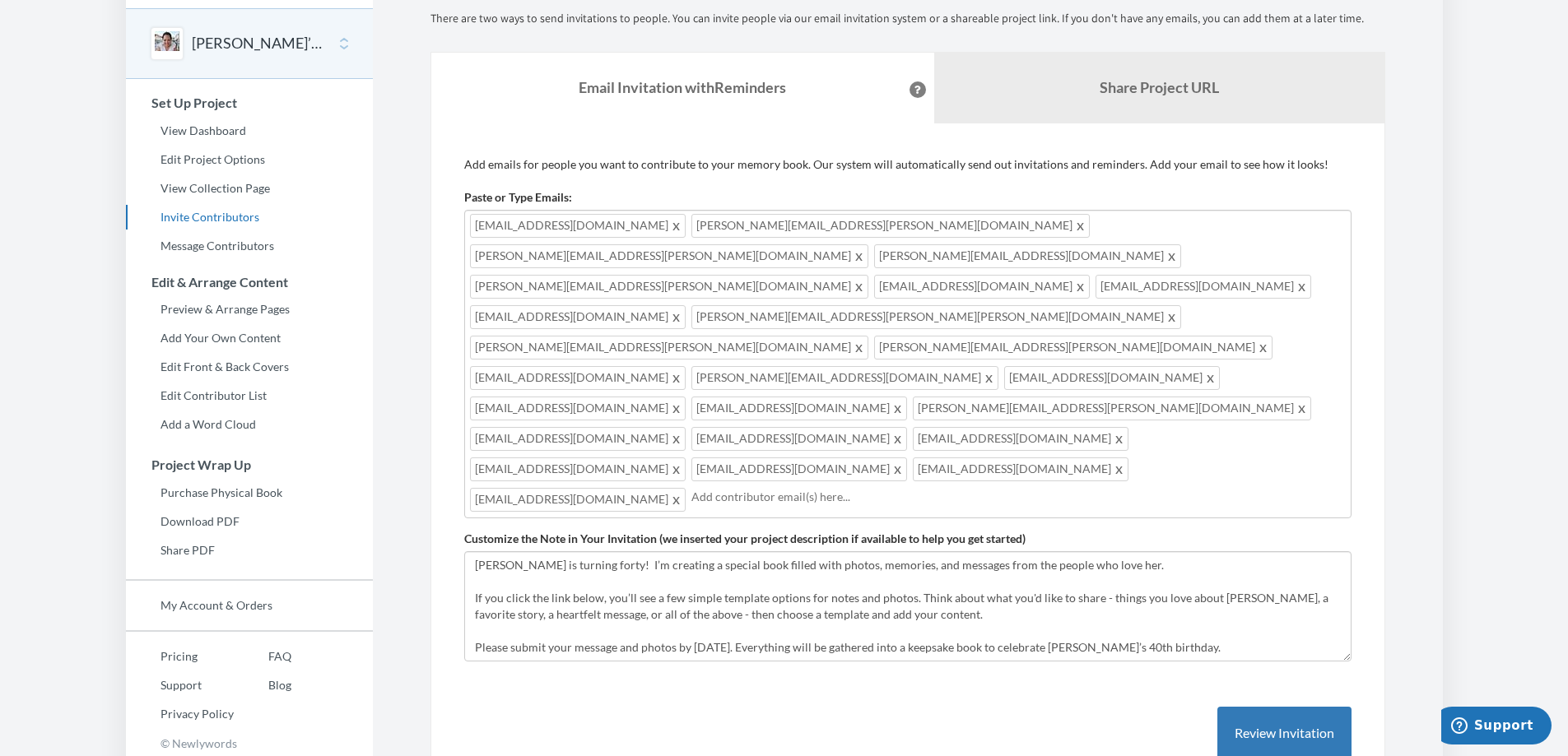
click at [742, 488] on input "text" at bounding box center [1017, 497] width 650 height 18
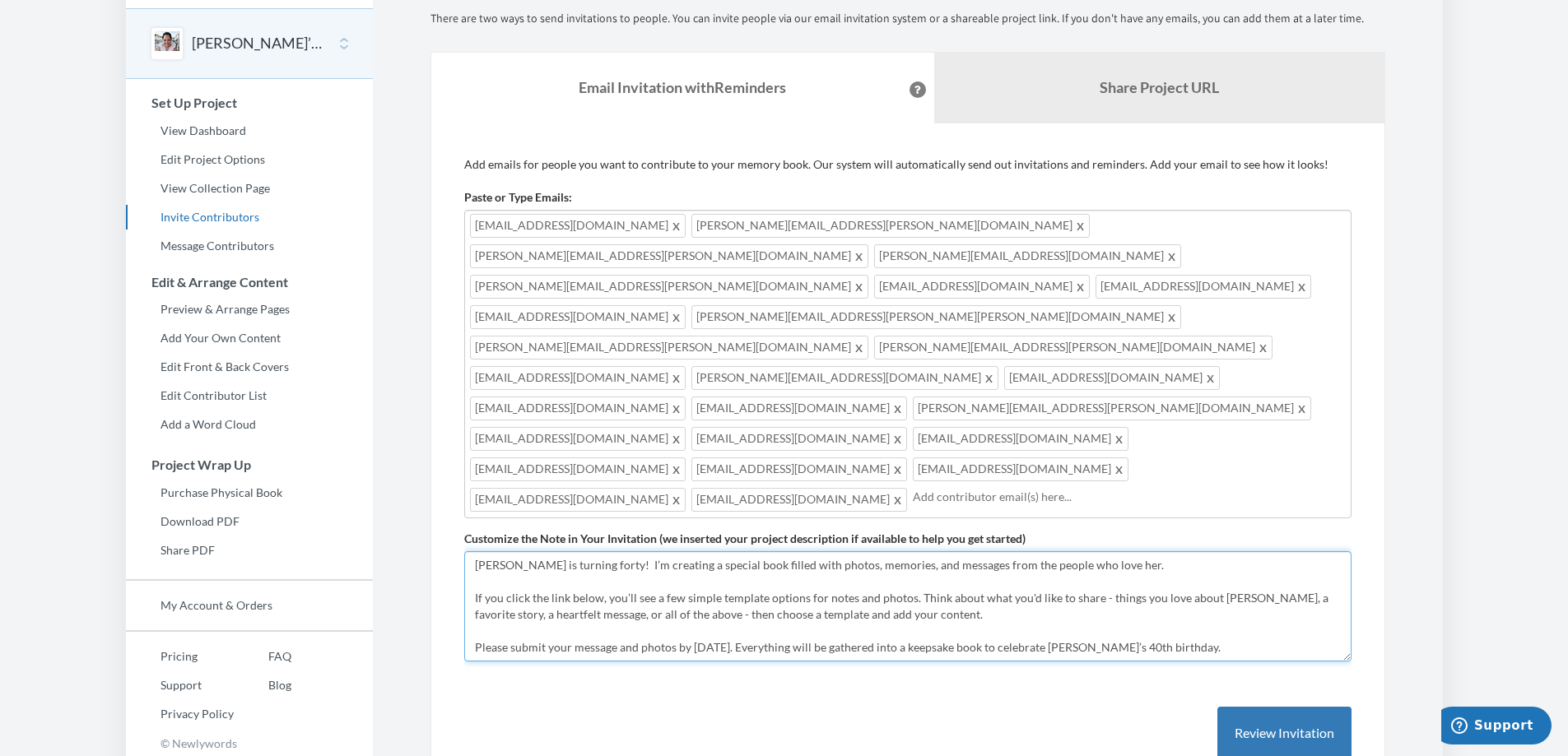
click at [799, 551] on textarea "[PERSON_NAME] is turning forty, and I’m putting together a special book filled …" at bounding box center [907, 606] width 887 height 110
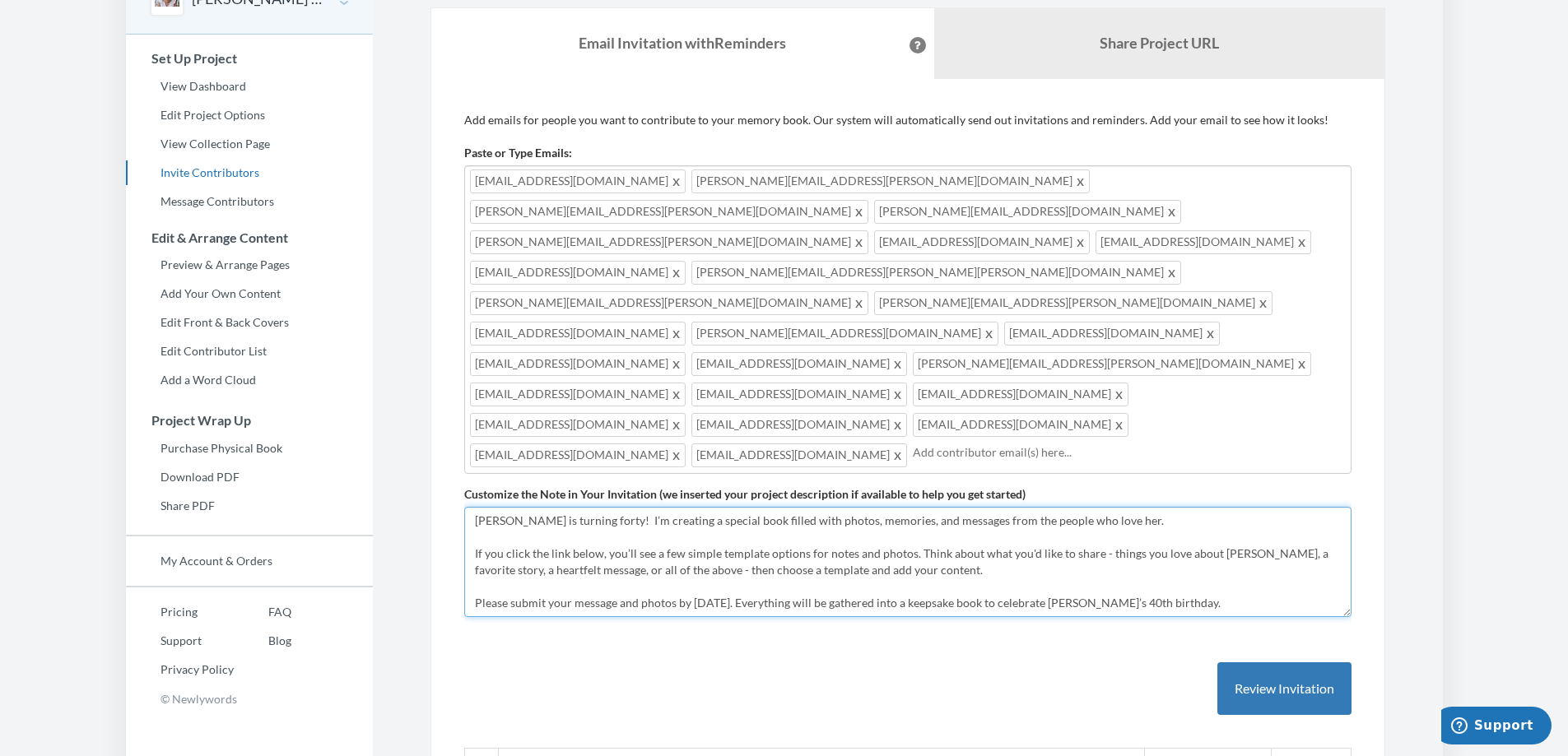
scroll to position [103, 0]
click at [579, 506] on textarea "[PERSON_NAME] is turning forty, and I’m putting together a special book filled …" at bounding box center [907, 561] width 887 height 110
click at [575, 506] on textarea "[PERSON_NAME] is turning forty, and I’m putting together a special book filled …" at bounding box center [907, 561] width 887 height 110
click at [655, 506] on textarea "[PERSON_NAME] is turning forty, and I’m putting together a special book filled …" at bounding box center [907, 561] width 887 height 110
click at [582, 506] on textarea "[PERSON_NAME] is turning forty, and I’m putting together a special book filled …" at bounding box center [907, 561] width 887 height 110
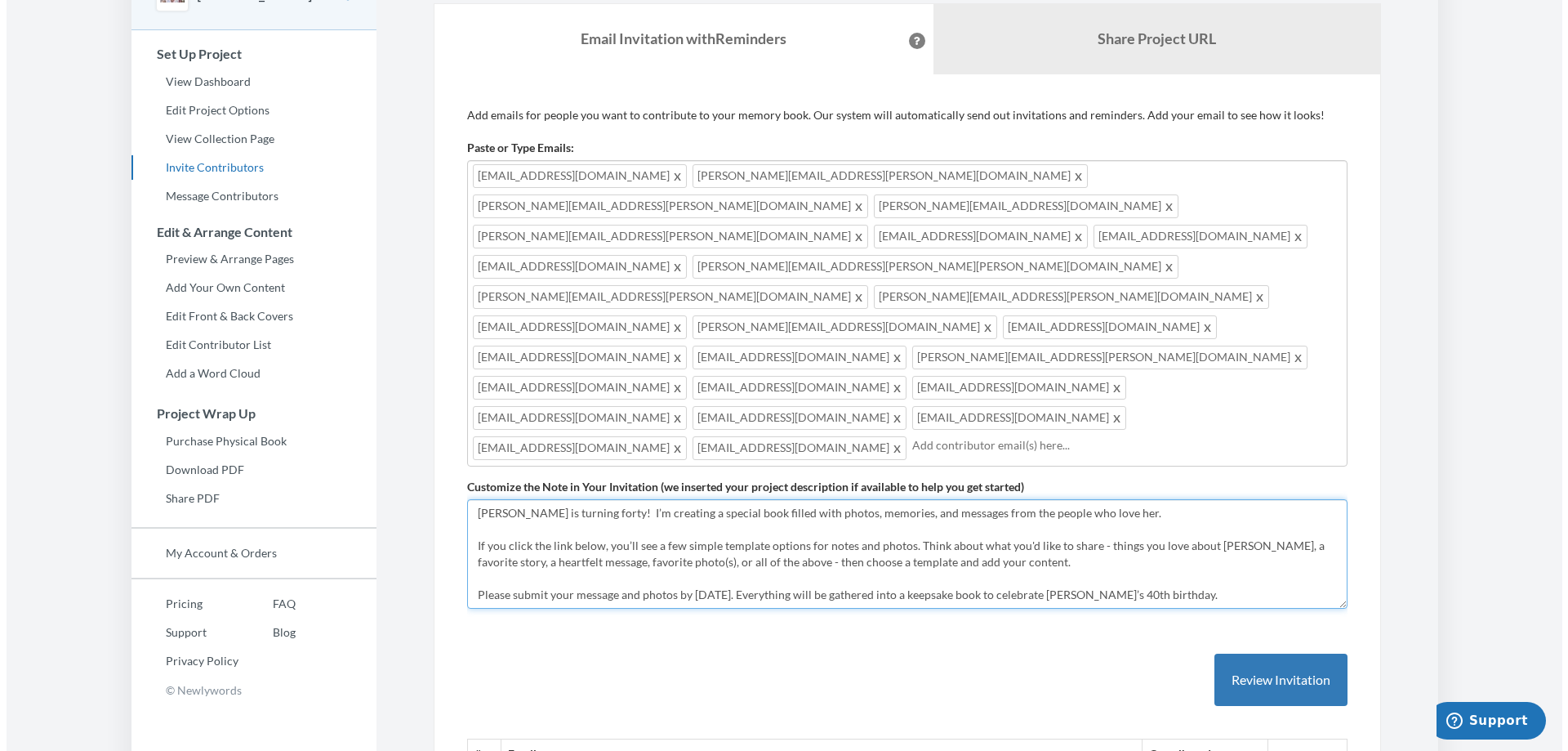
scroll to position [104, 0]
type textarea "[PERSON_NAME] is turning forty! I’m creating a special book filled with photos,…"
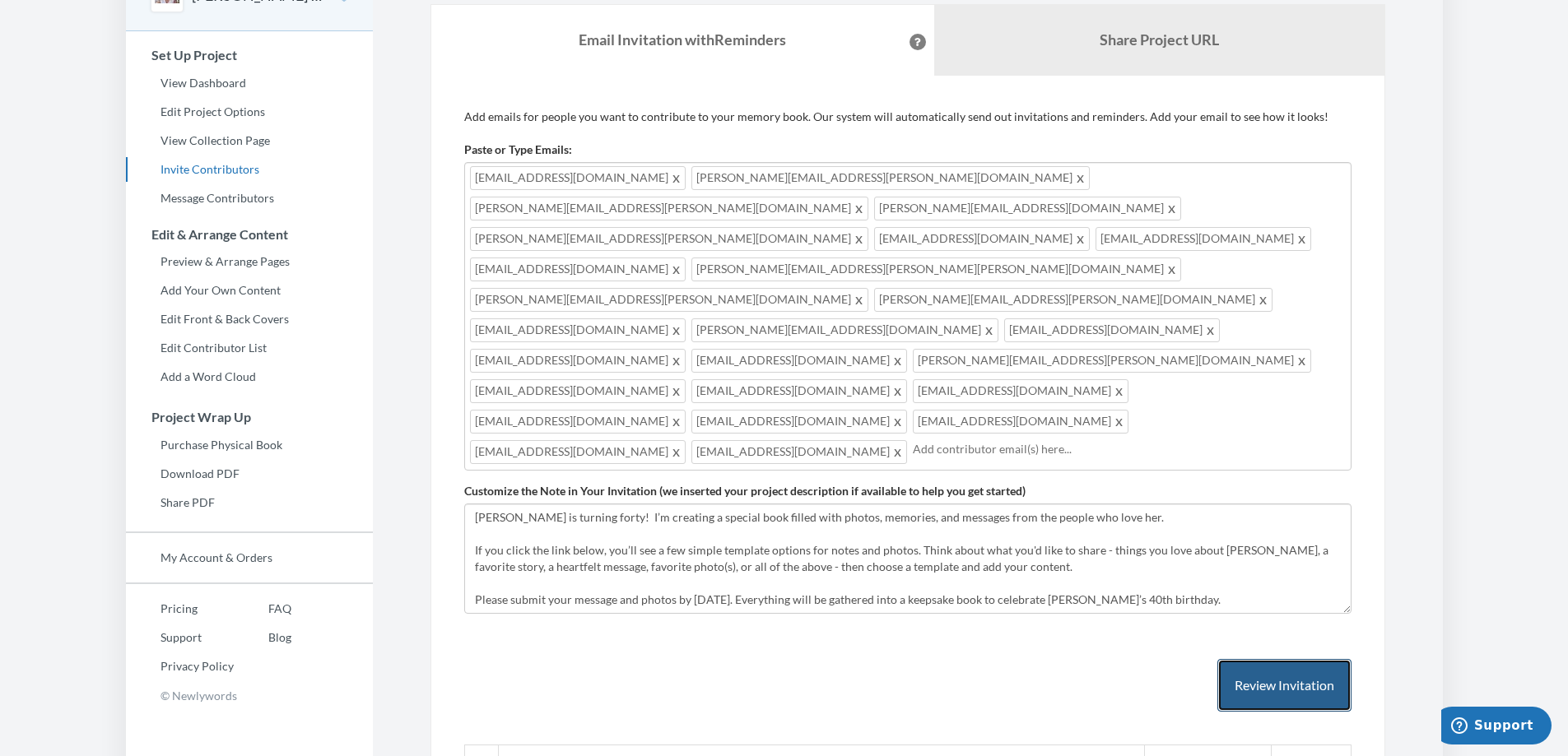
click at [1299, 659] on button "Review Invitation" at bounding box center [1284, 685] width 135 height 53
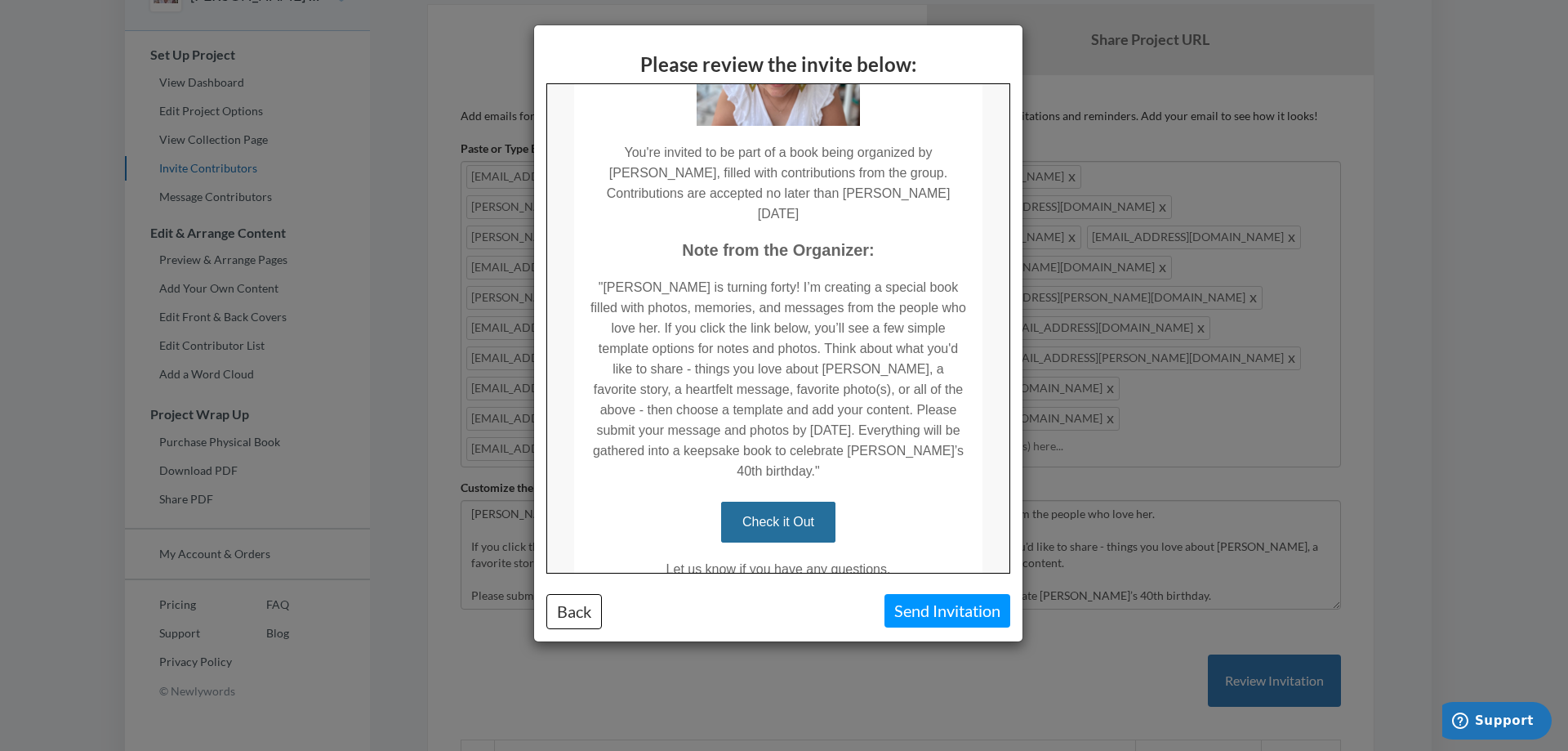
scroll to position [188, 0]
click at [909, 611] on button "Send Invitation" at bounding box center [947, 611] width 126 height 33
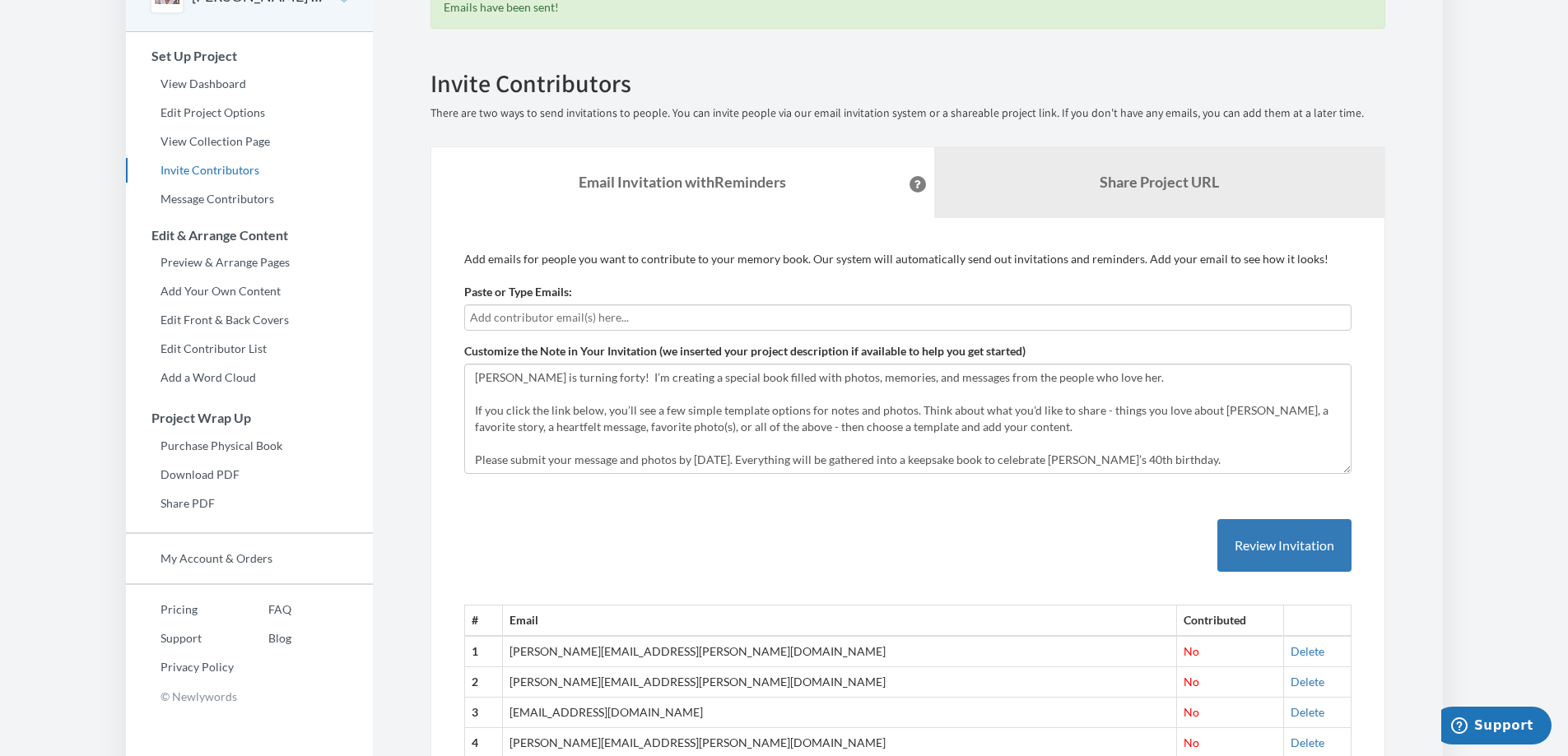
scroll to position [0, 0]
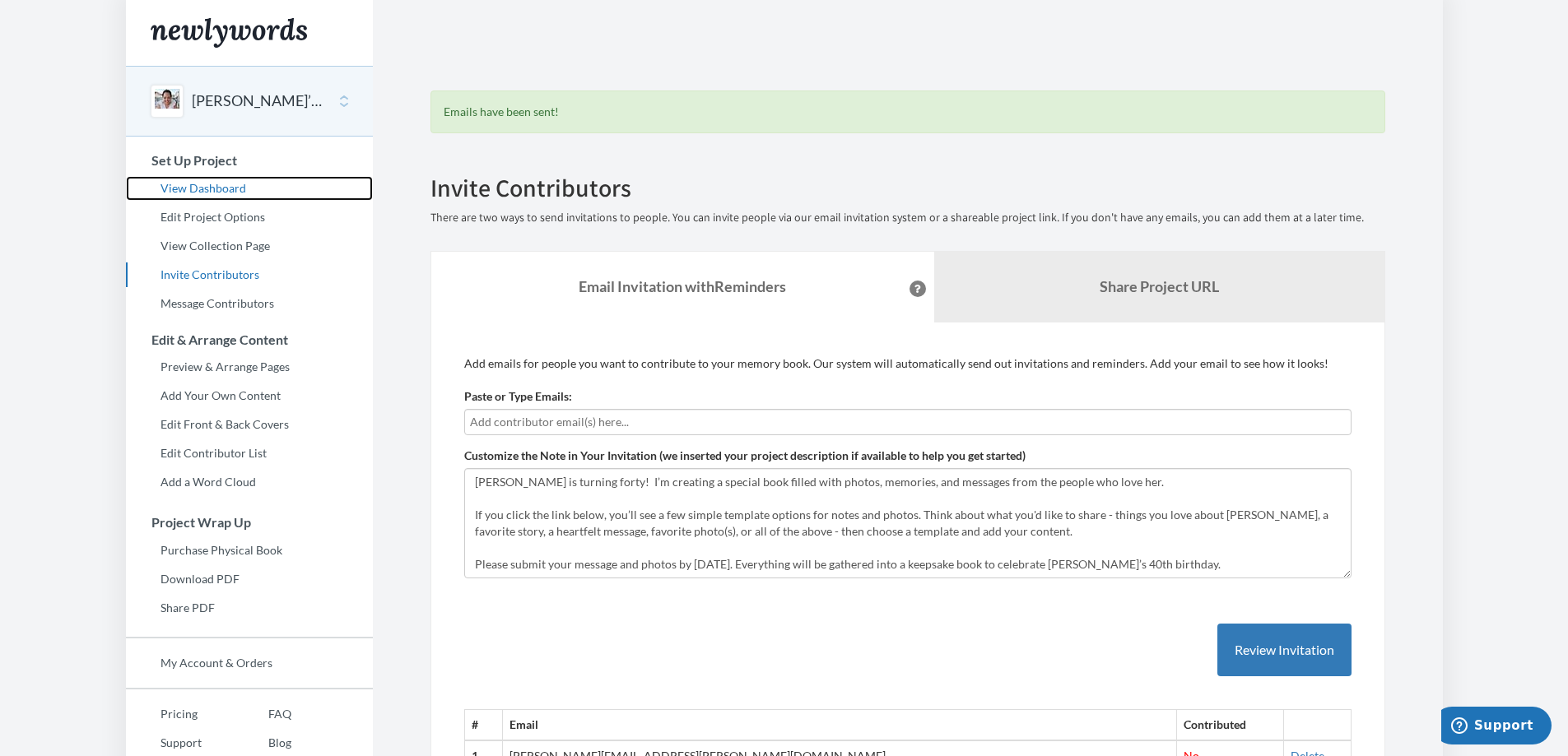
click at [217, 189] on link "View Dashboard" at bounding box center [249, 188] width 247 height 25
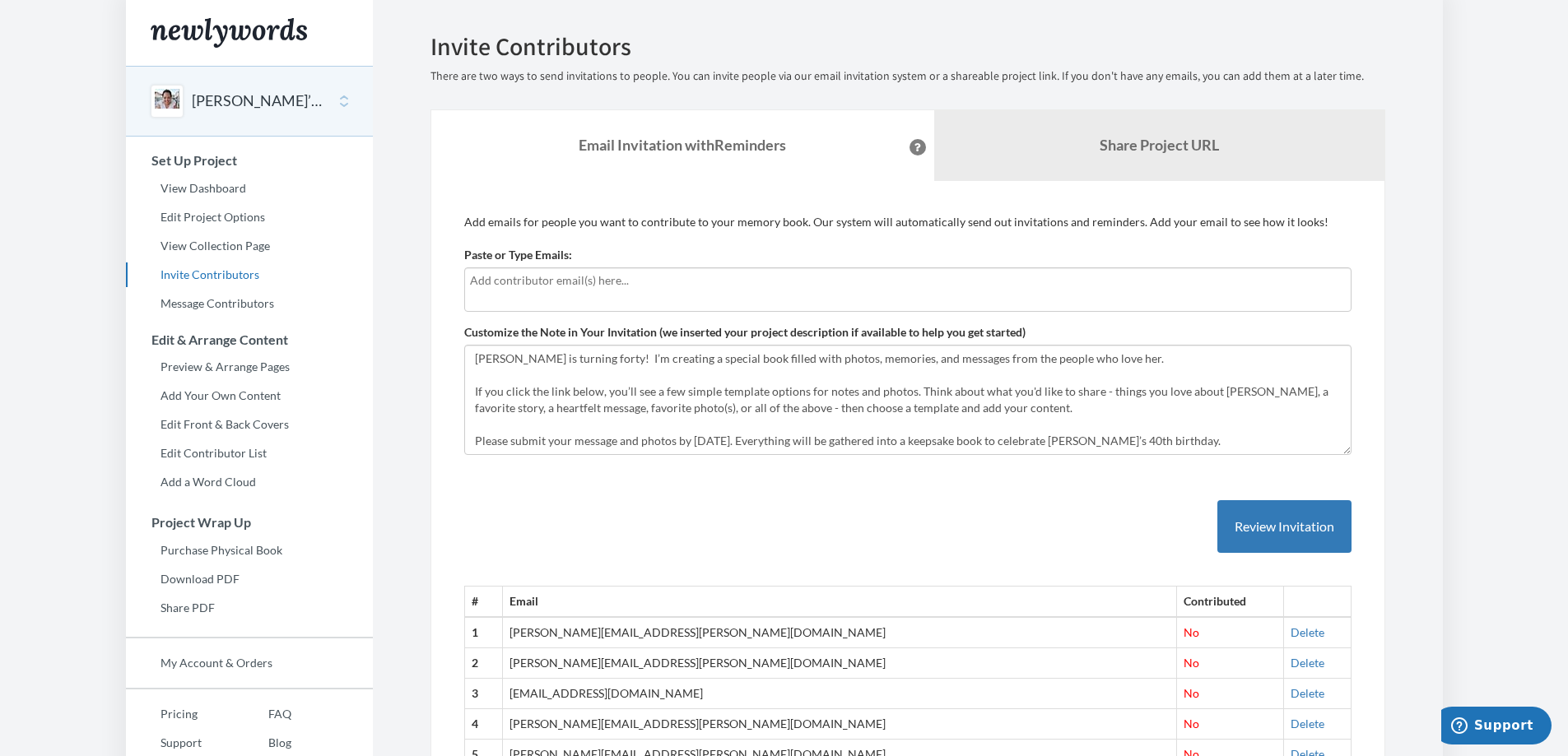
click at [936, 297] on div at bounding box center [907, 289] width 887 height 44
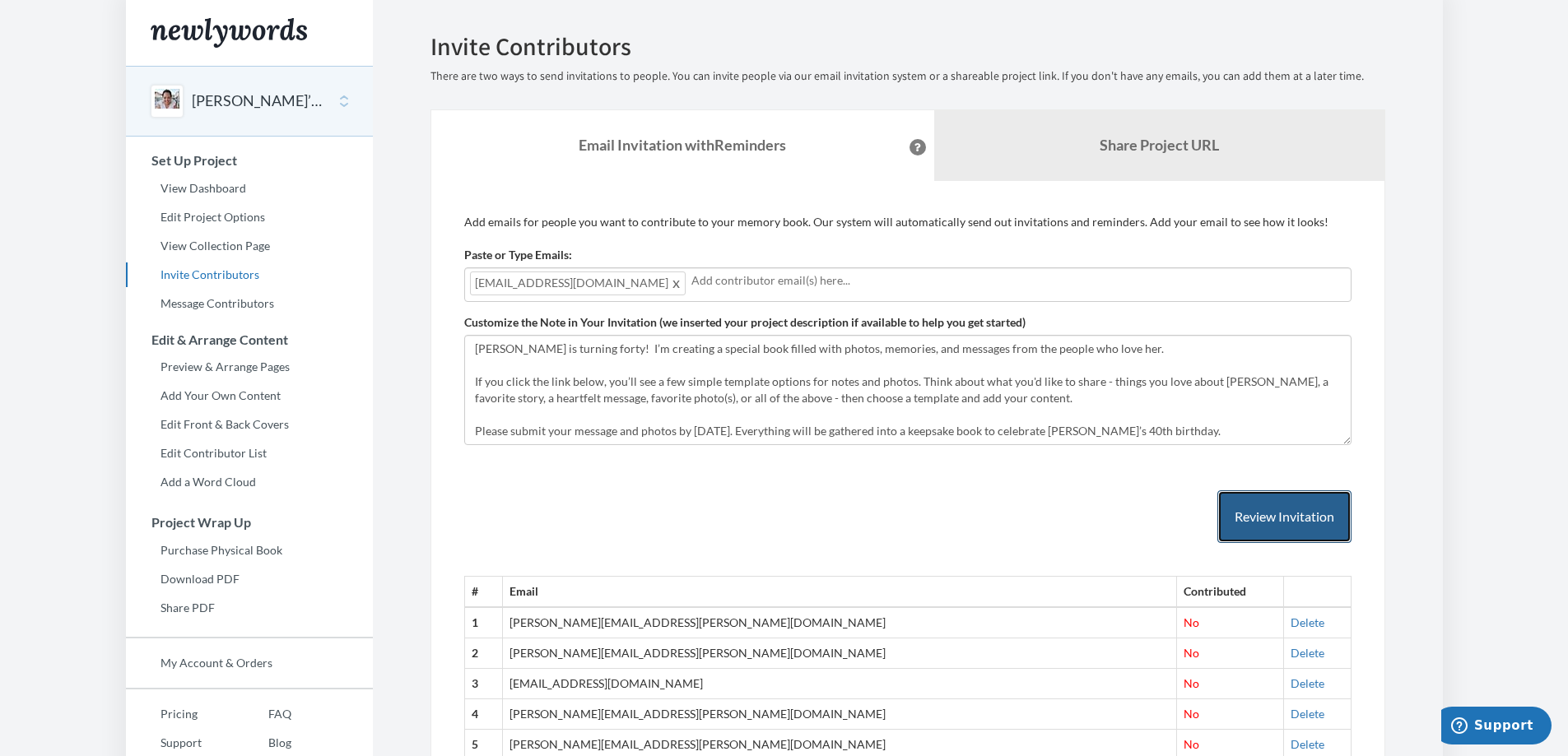
click at [1263, 509] on button "Review Invitation" at bounding box center [1284, 516] width 135 height 53
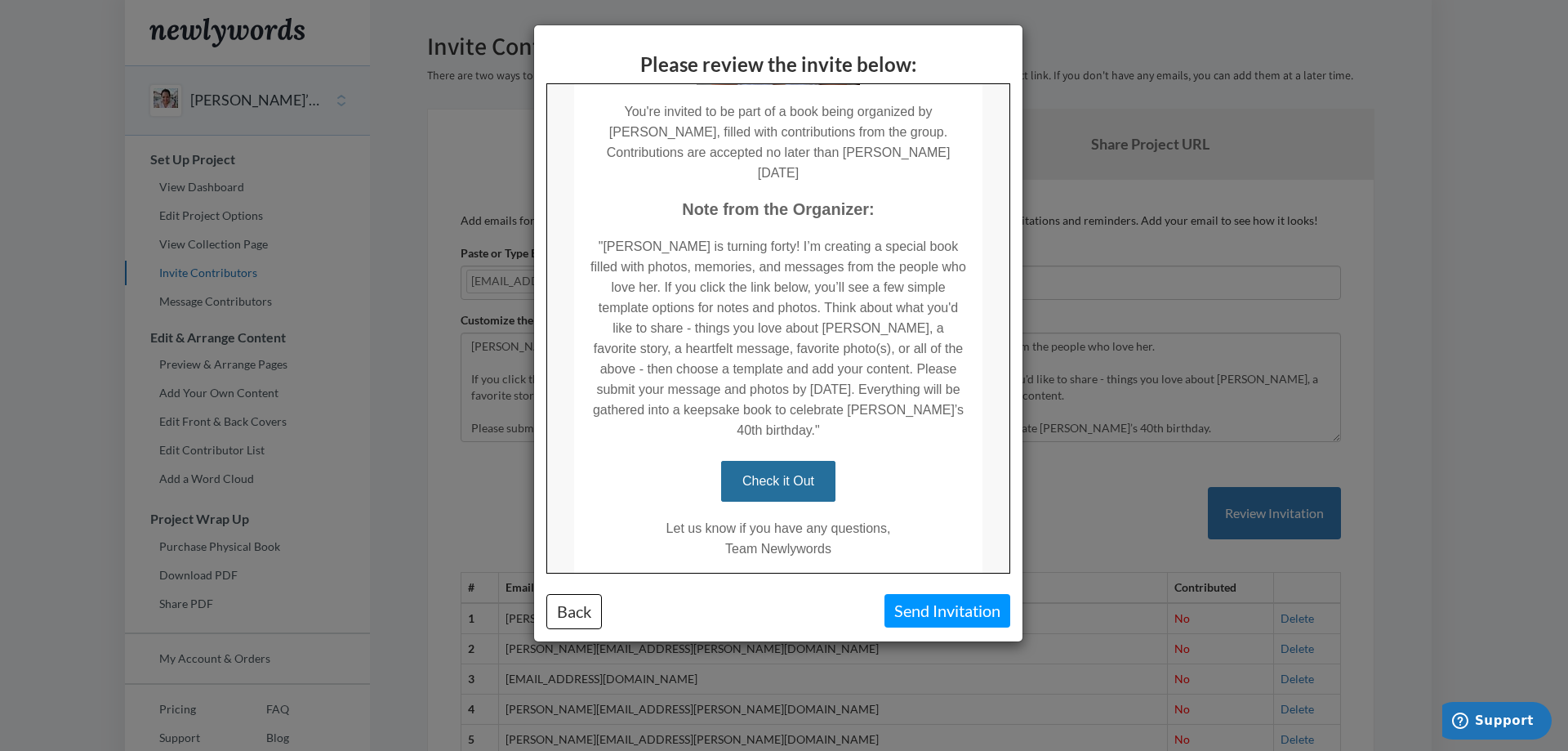
scroll to position [231, 0]
click at [928, 600] on button "Send Invitation" at bounding box center [947, 611] width 126 height 33
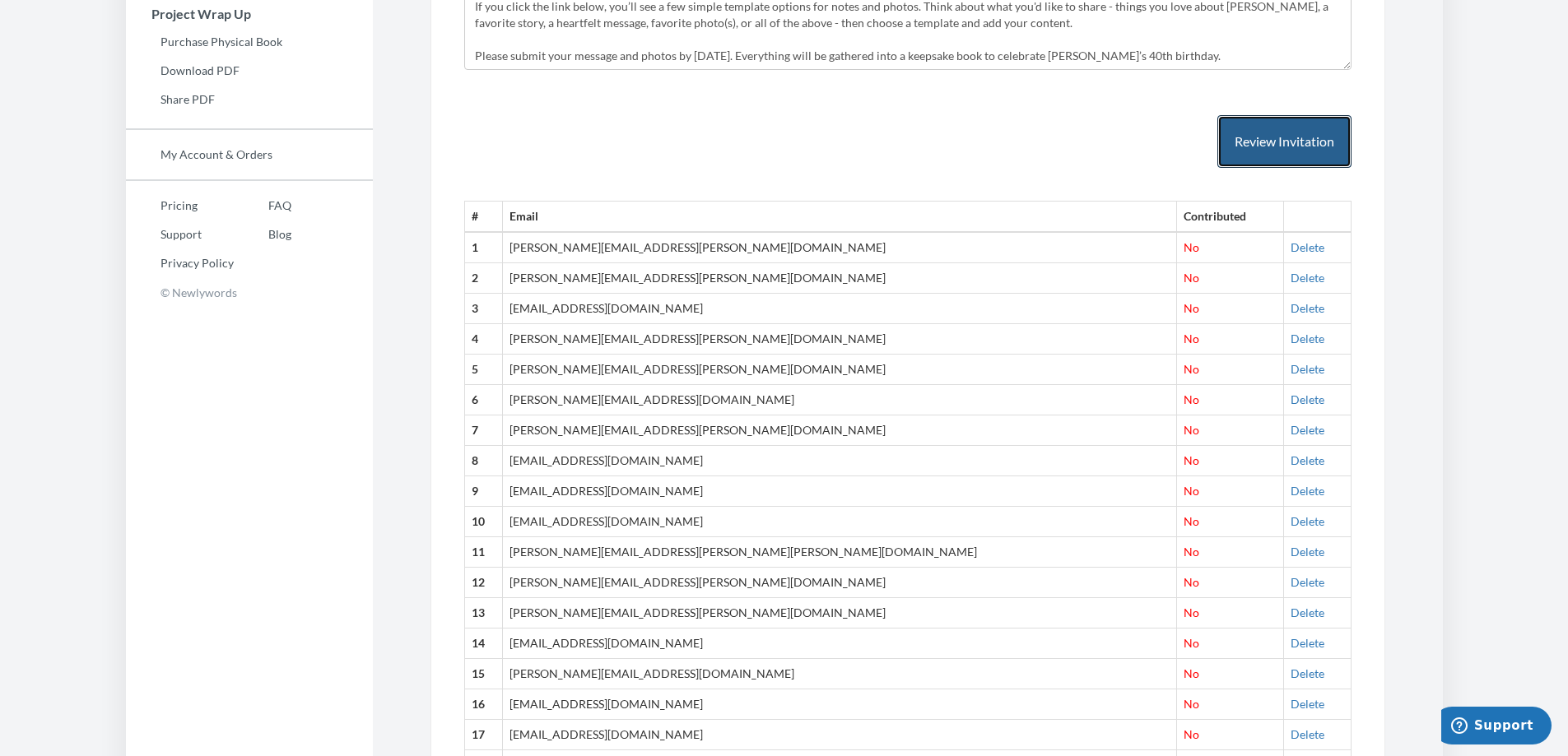
scroll to position [938, 0]
